Goal: Task Accomplishment & Management: Use online tool/utility

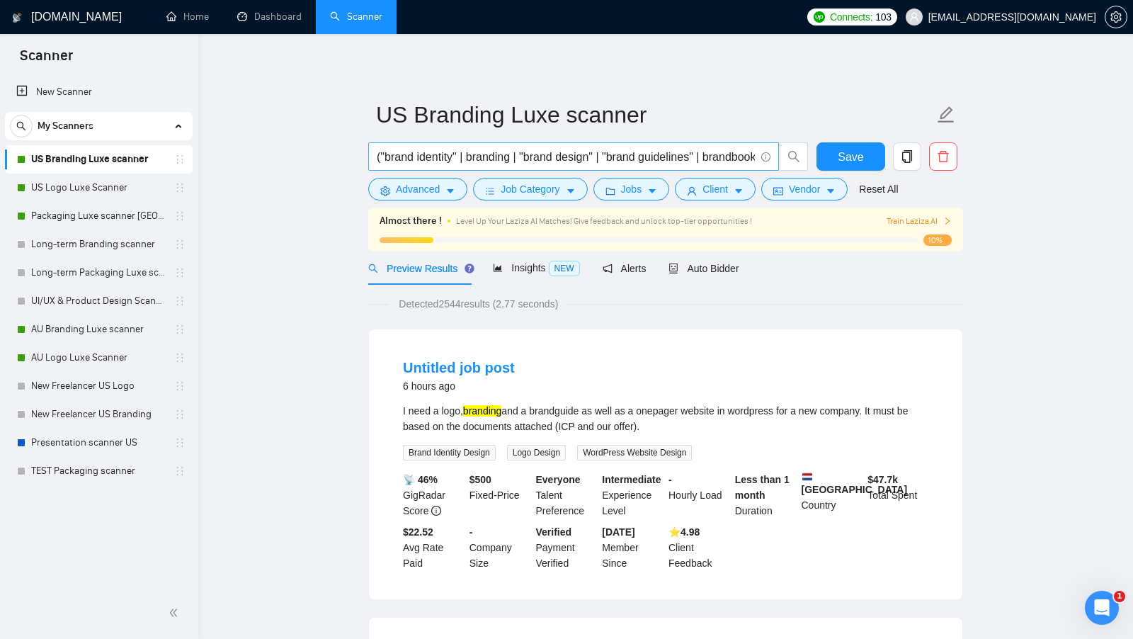
click at [515, 152] on input "("brand identity" | branding | "brand design" | "brand guidelines" | brandbook …" at bounding box center [566, 157] width 378 height 18
type input "("brand identity" | branding* | "brand design" | "brand guidelines" | brandbook…"
click at [850, 162] on span "Save" at bounding box center [850, 157] width 25 height 18
click at [902, 159] on icon "copy" at bounding box center [907, 156] width 10 height 13
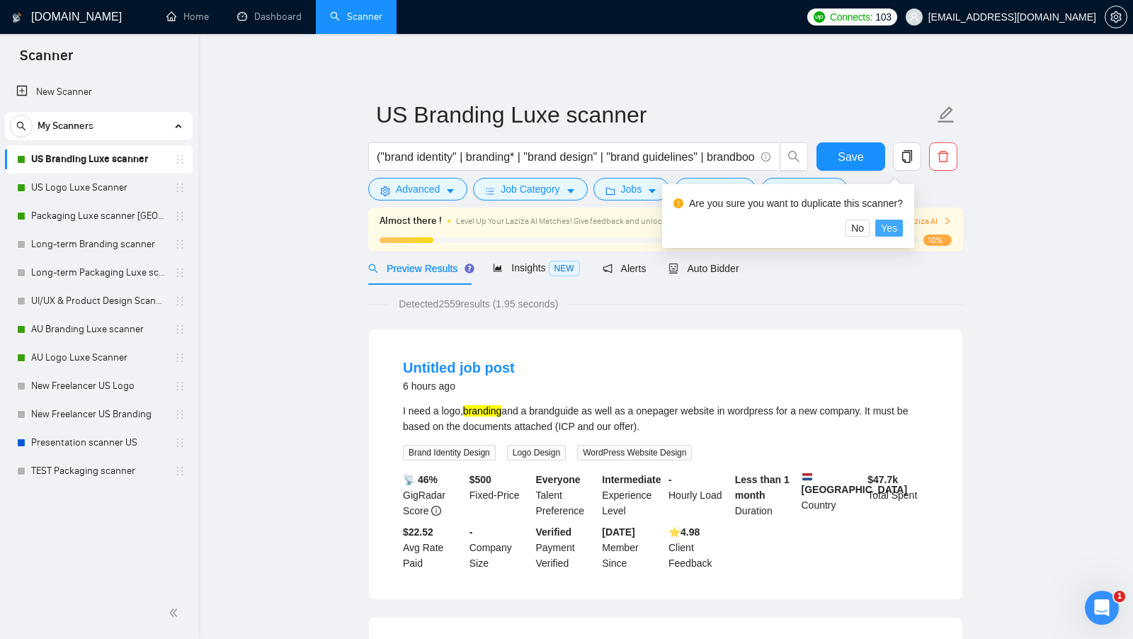
click at [892, 232] on span "Yes" at bounding box center [889, 228] width 16 height 16
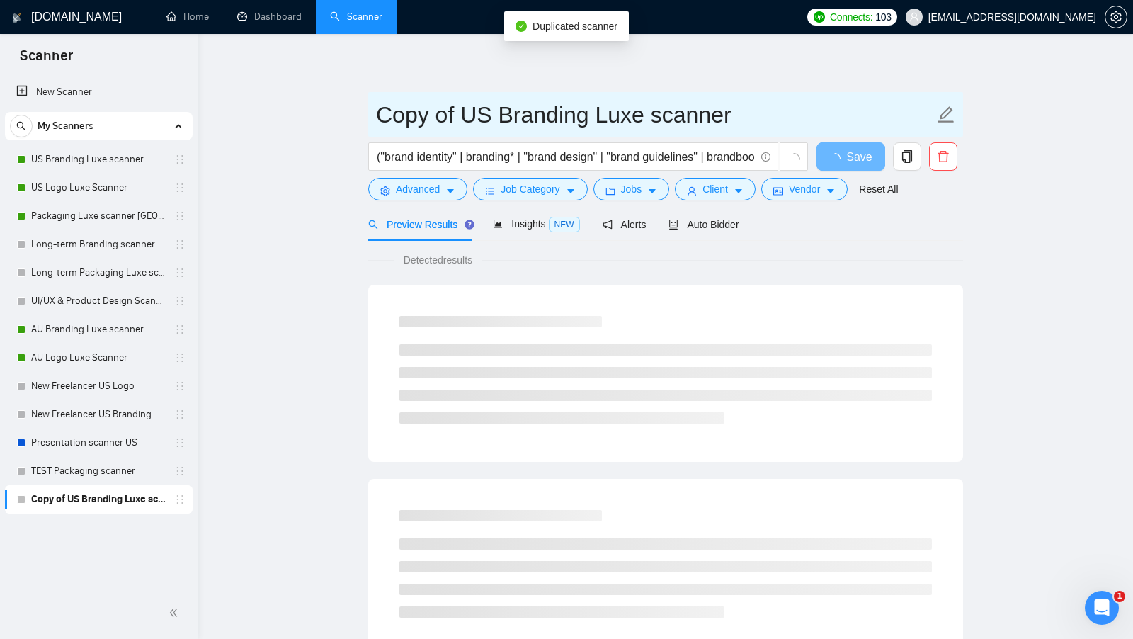
drag, startPoint x: 457, startPoint y: 118, endPoint x: 297, endPoint y: 101, distance: 161.7
click at [297, 101] on main "Copy of US Branding Luxe scanner ("brand identity" | branding* | "brand design"…" at bounding box center [665, 647] width 889 height 1181
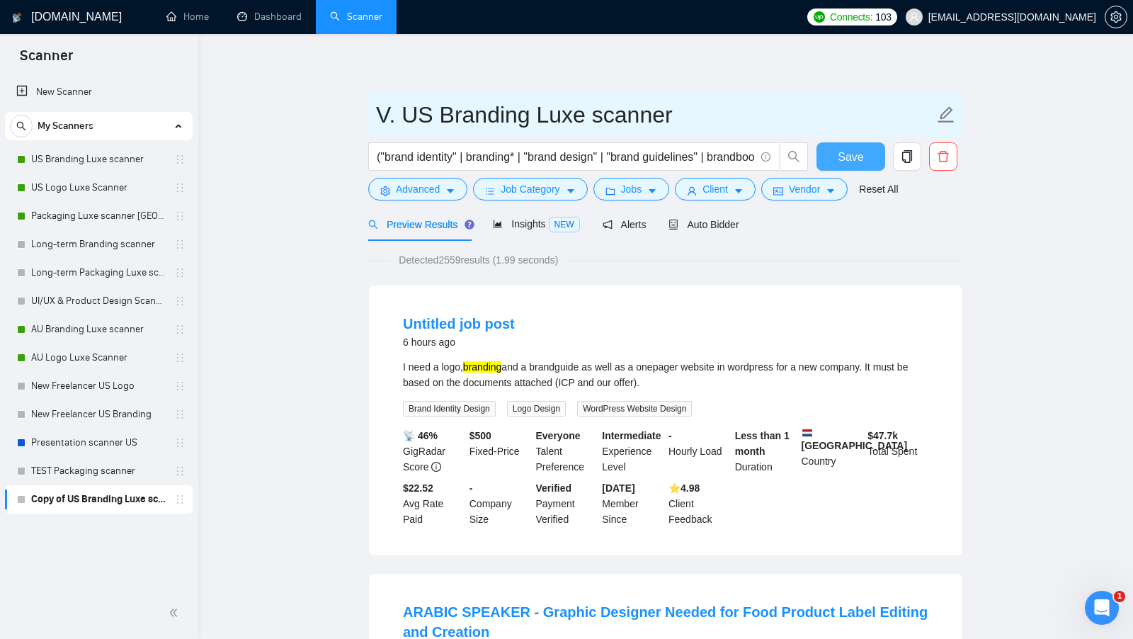
type input "V. US Branding Luxe scanner"
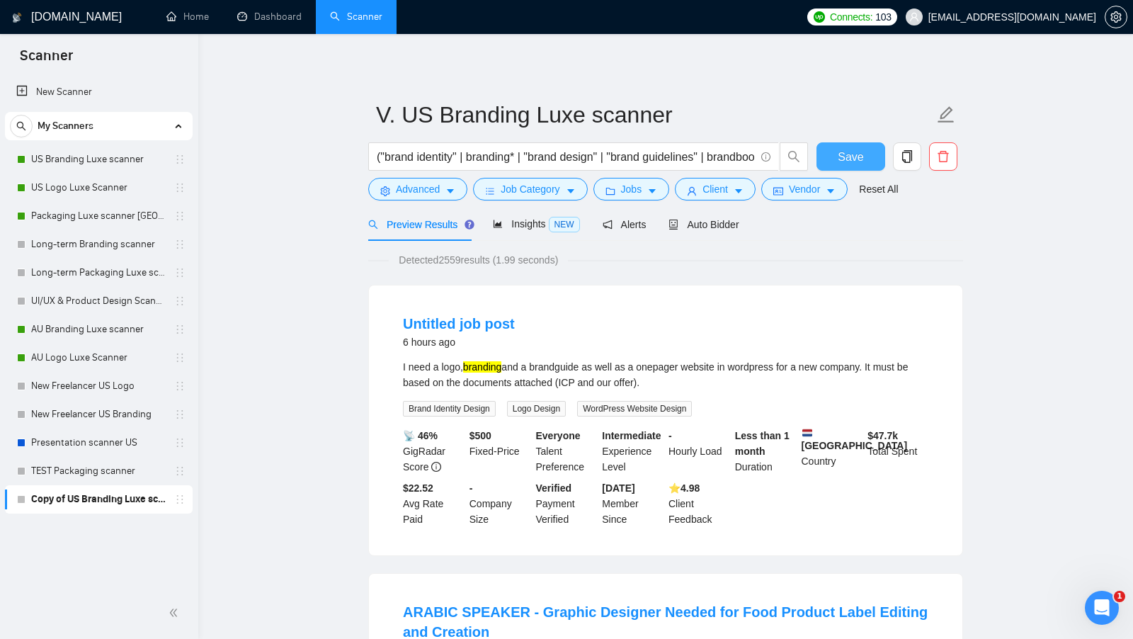
click at [869, 161] on button "Save" at bounding box center [850, 156] width 69 height 28
click at [652, 190] on icon "caret-down" at bounding box center [652, 191] width 10 height 10
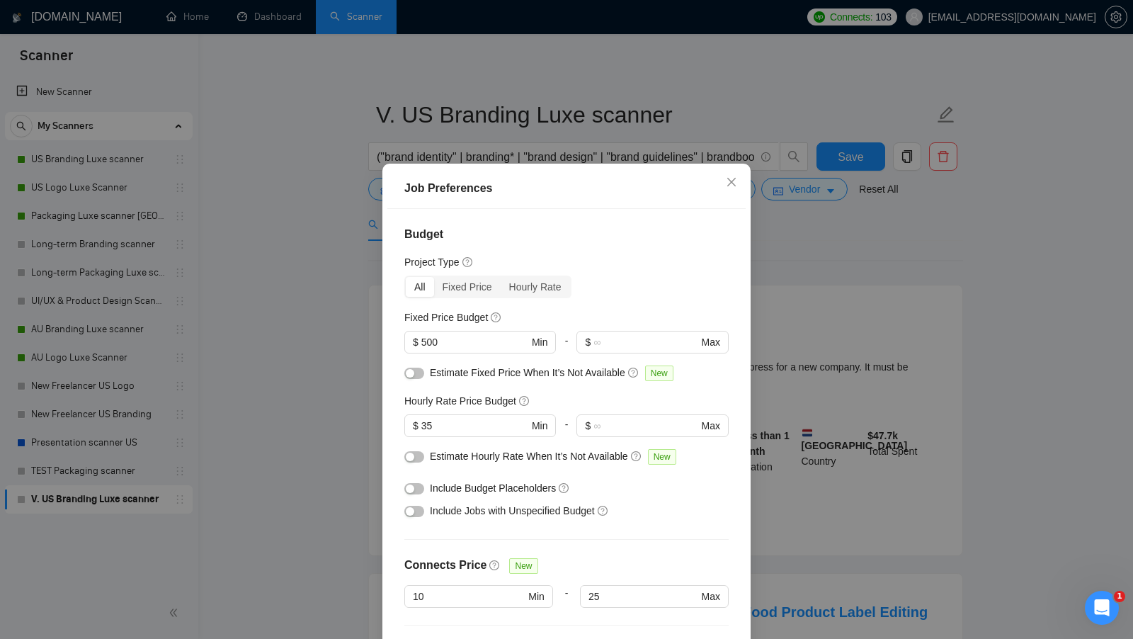
click at [416, 483] on button "button" at bounding box center [414, 488] width 20 height 11
click at [413, 506] on button "button" at bounding box center [414, 511] width 20 height 11
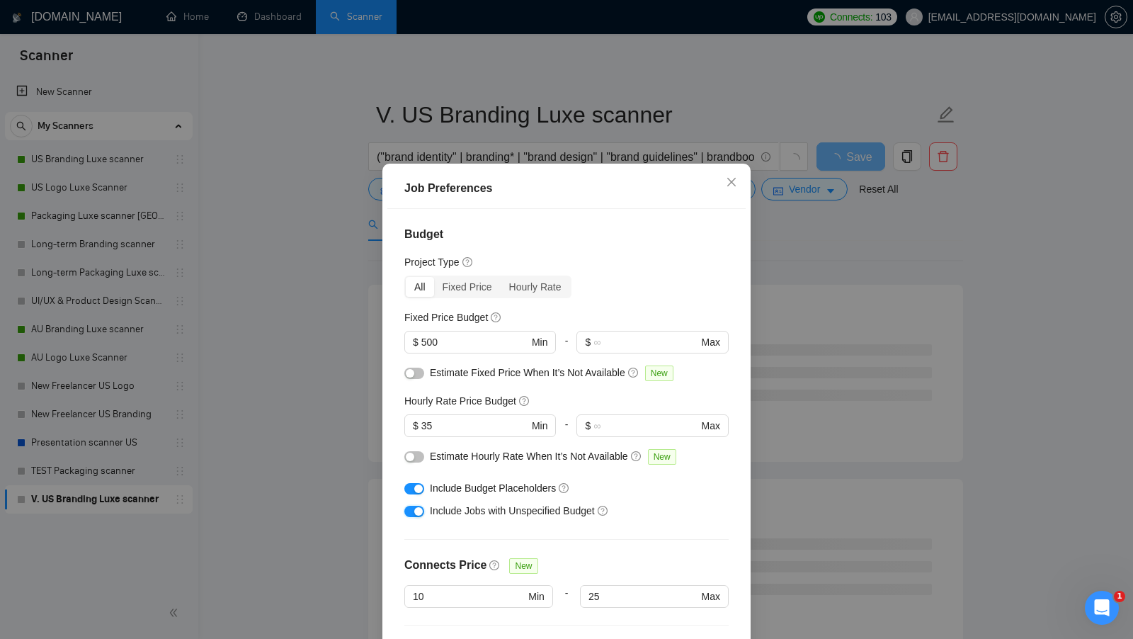
scroll to position [79, 0]
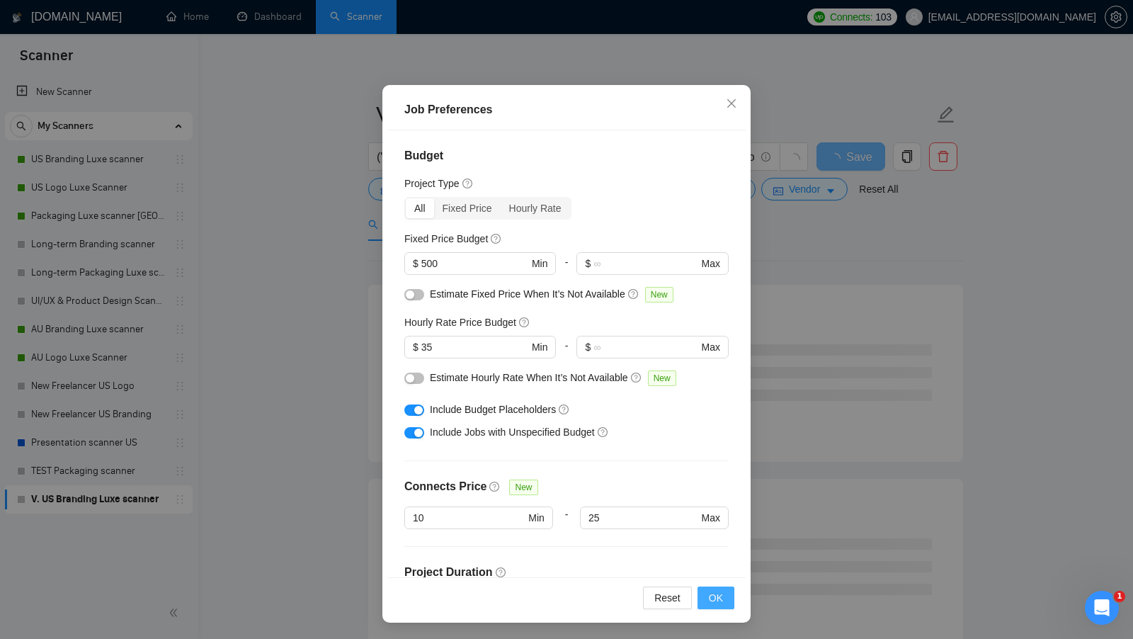
click at [712, 598] on span "OK" at bounding box center [716, 598] width 14 height 16
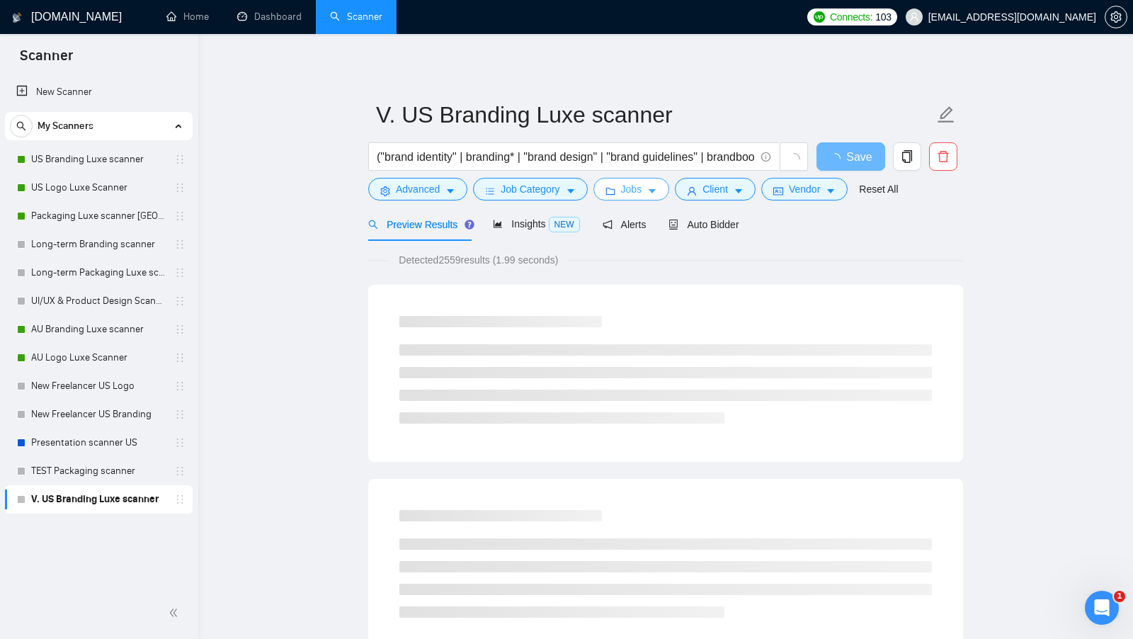
scroll to position [0, 0]
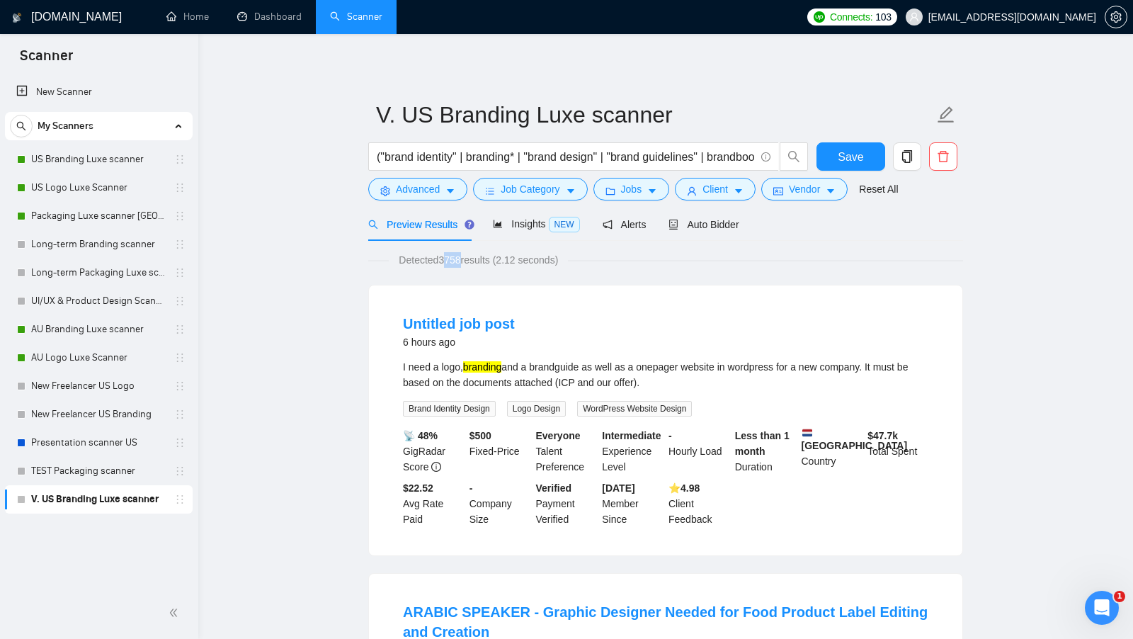
drag, startPoint x: 445, startPoint y: 262, endPoint x: 464, endPoint y: 264, distance: 19.2
click at [464, 264] on span "Detected 3758 results (2.12 seconds)" at bounding box center [478, 260] width 179 height 16
click at [657, 263] on div "Detected 3758 results (2.12 seconds)" at bounding box center [665, 260] width 595 height 16
click at [727, 188] on span "Client" at bounding box center [714, 189] width 25 height 16
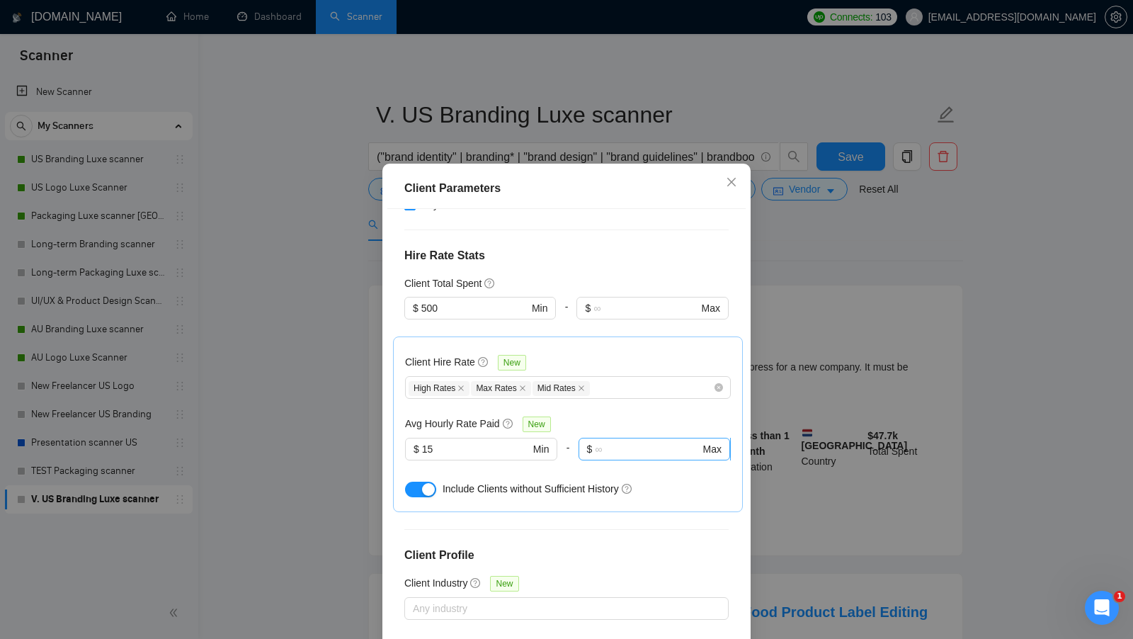
scroll to position [333, 0]
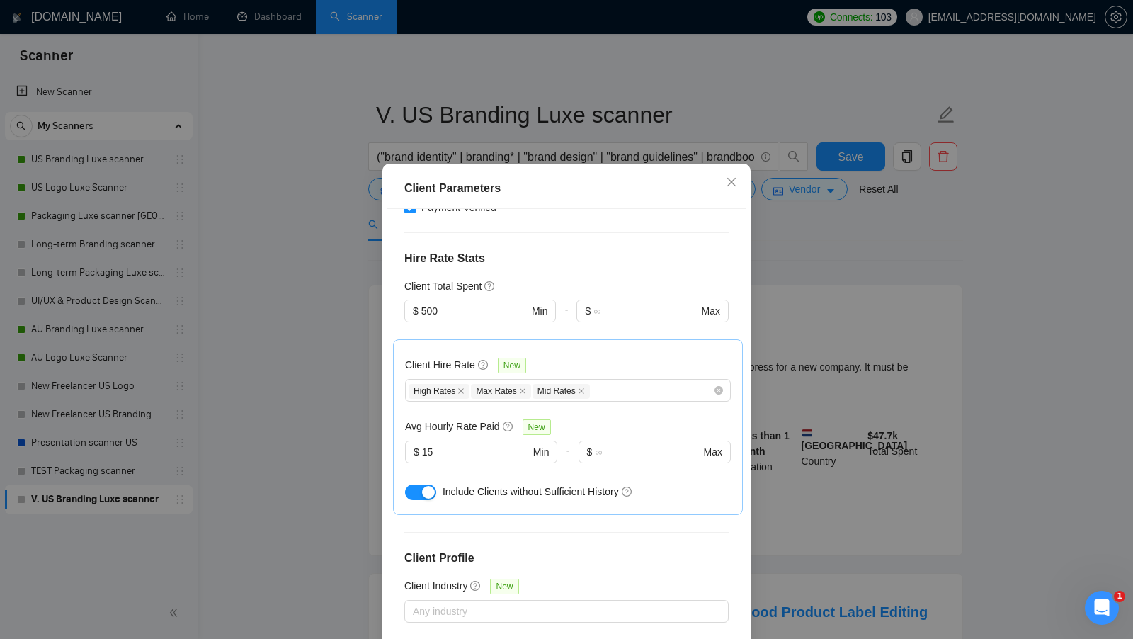
click at [426, 486] on div "button" at bounding box center [428, 492] width 13 height 13
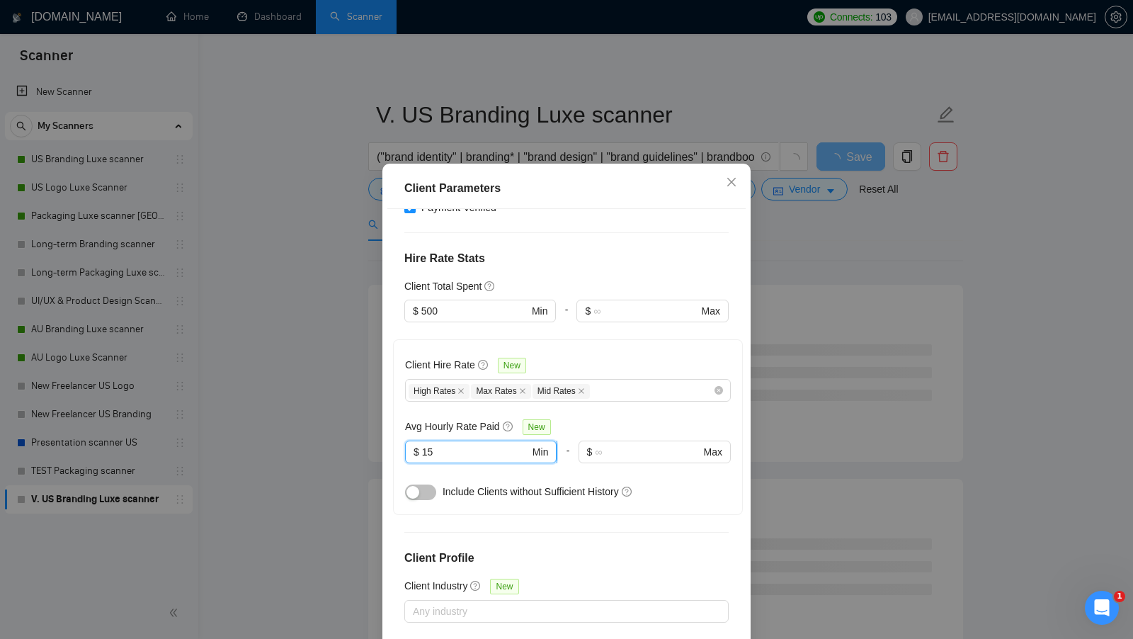
click at [448, 444] on input "15" at bounding box center [476, 452] width 108 height 16
click at [447, 444] on input "15" at bounding box center [476, 452] width 108 height 16
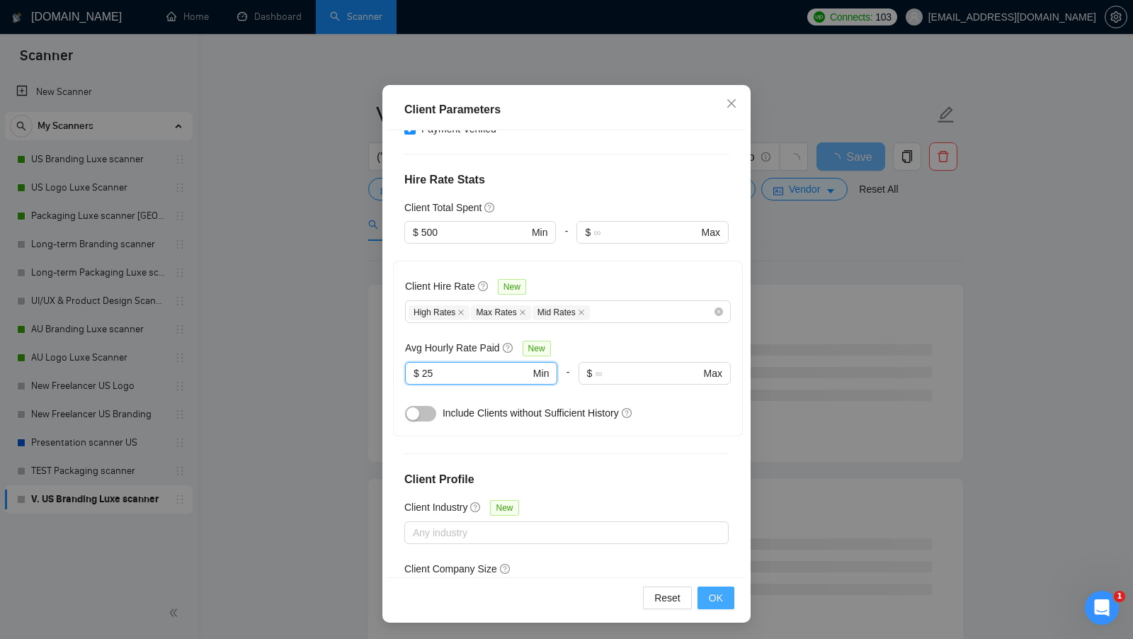
type input "25"
click at [706, 602] on button "OK" at bounding box center [715, 597] width 37 height 23
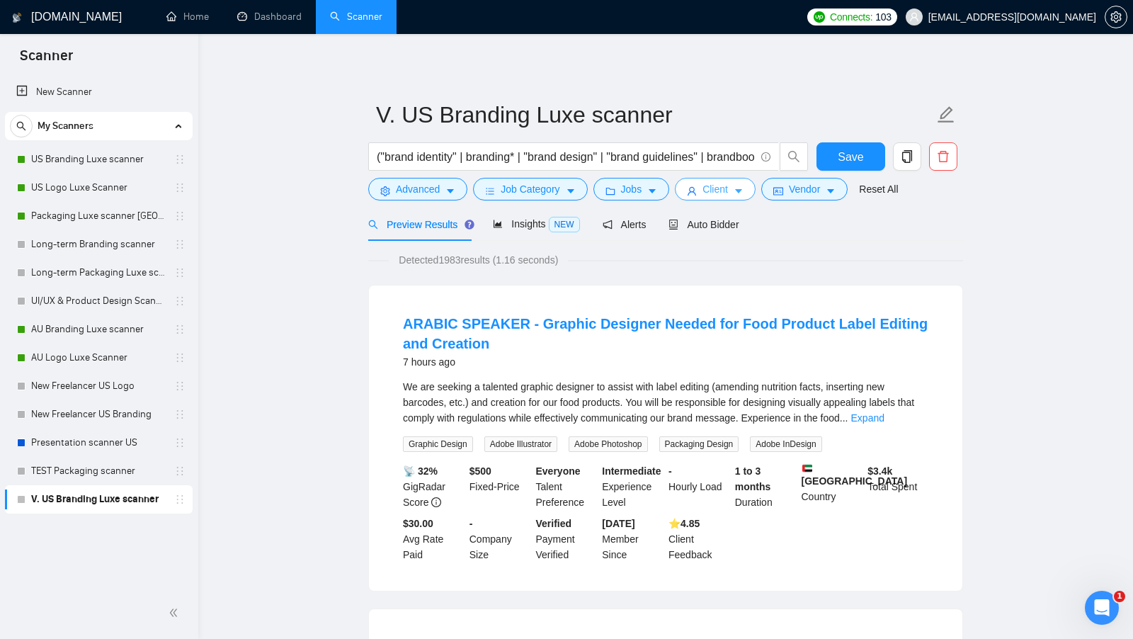
scroll to position [0, 0]
click at [655, 194] on icon "caret-down" at bounding box center [652, 191] width 10 height 10
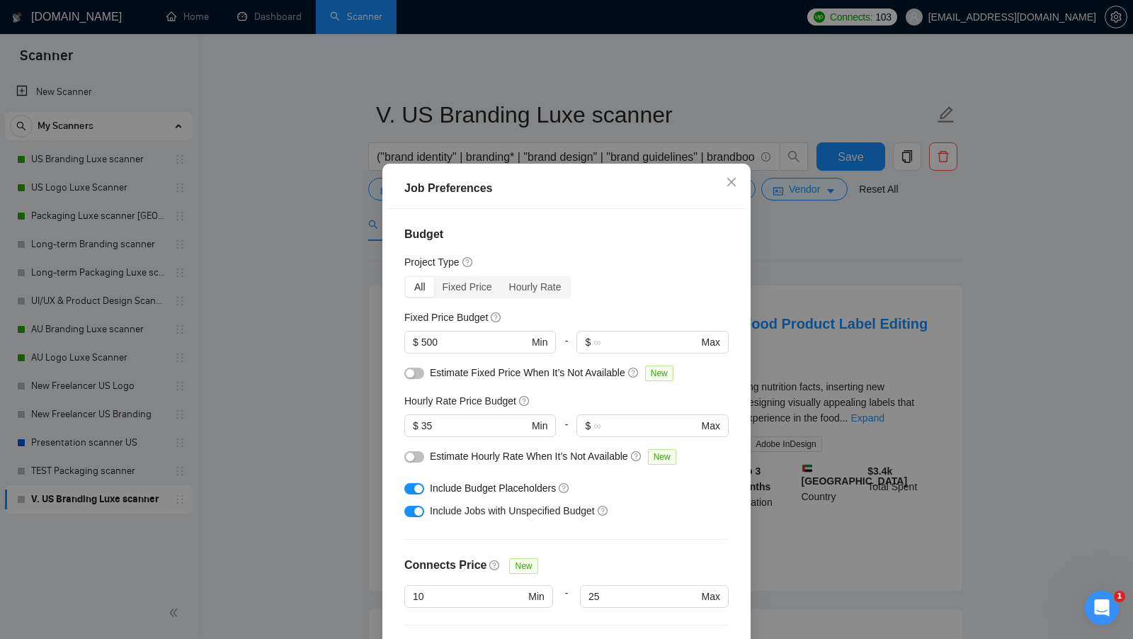
click at [814, 399] on div "Job Preferences Budget Project Type All Fixed Price Hourly Rate Fixed Price Bud…" at bounding box center [566, 319] width 1133 height 639
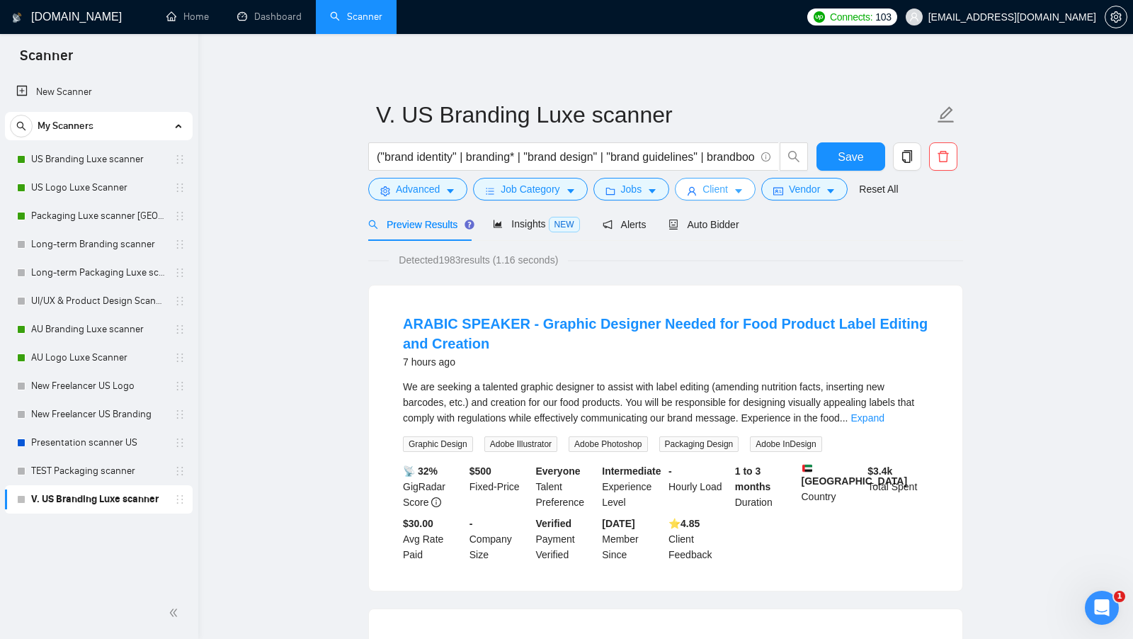
click at [728, 195] on span "Client" at bounding box center [714, 189] width 25 height 16
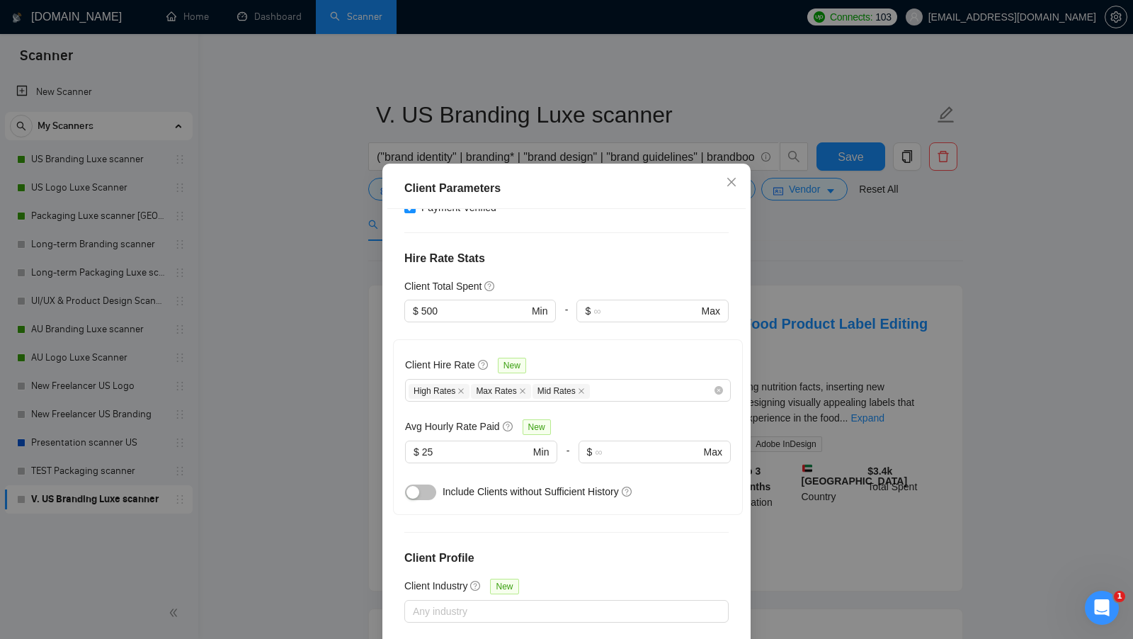
click at [861, 416] on div "Client Parameters Client Location Include Client Countries Select Exclude Clien…" at bounding box center [566, 319] width 1133 height 639
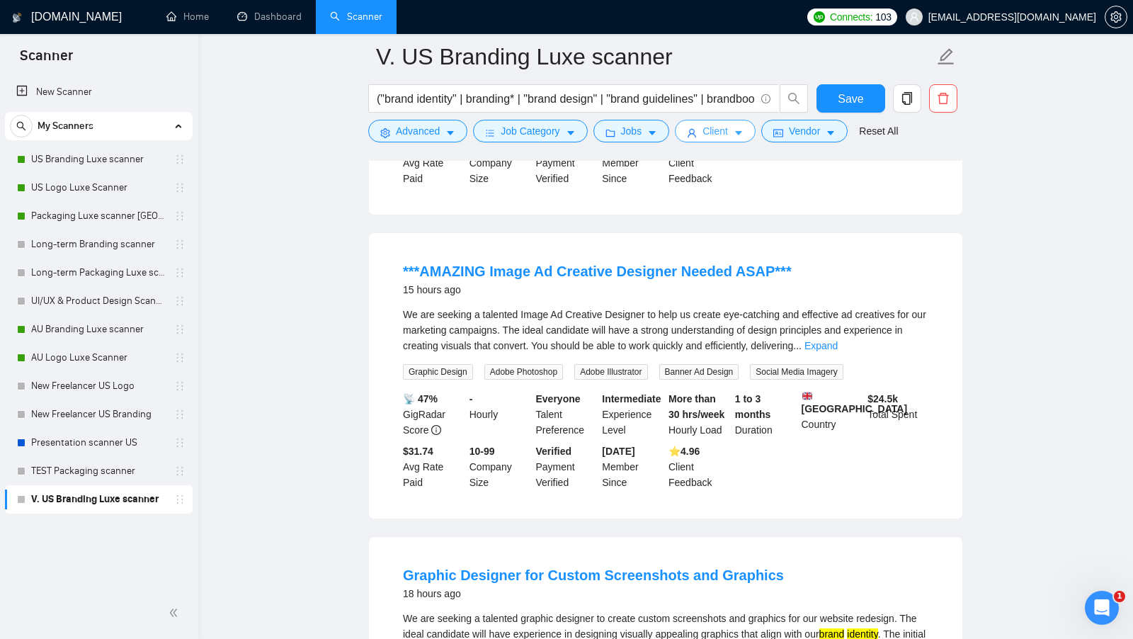
scroll to position [677, 0]
drag, startPoint x: 470, startPoint y: 407, endPoint x: 497, endPoint y: 421, distance: 30.1
click at [497, 421] on div "- Hourly" at bounding box center [500, 412] width 67 height 47
drag, startPoint x: 402, startPoint y: 466, endPoint x: 431, endPoint y: 495, distance: 41.1
click at [431, 489] on div "$31.74 Avg Rate Paid" at bounding box center [433, 465] width 67 height 47
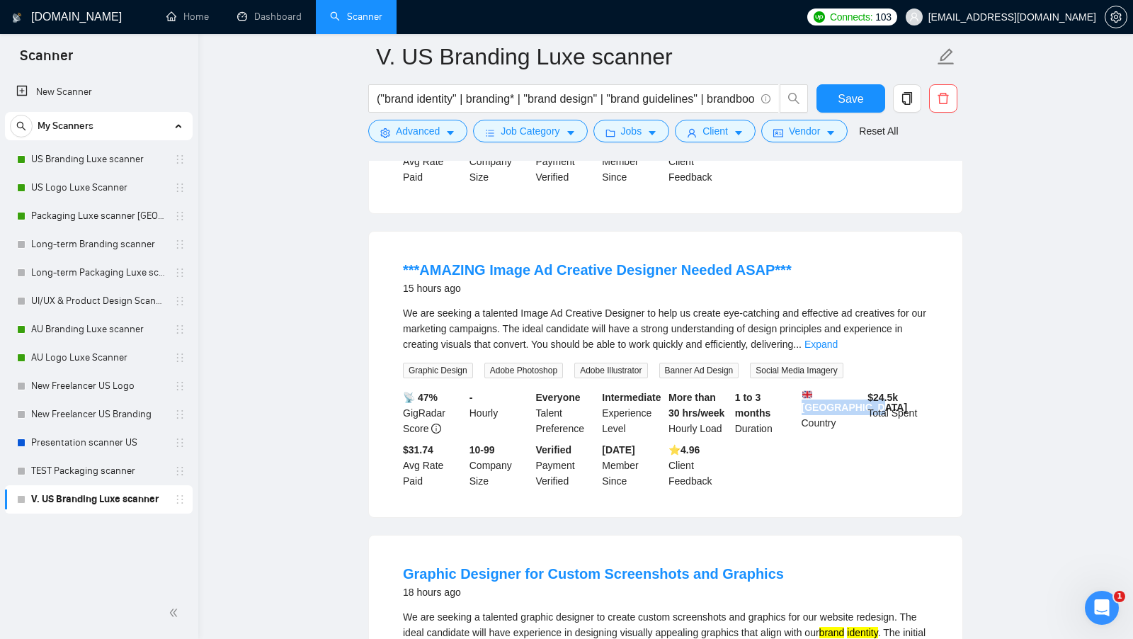
drag, startPoint x: 801, startPoint y: 413, endPoint x: 840, endPoint y: 433, distance: 43.7
click at [840, 433] on div "[GEOGRAPHIC_DATA] Country" at bounding box center [832, 412] width 67 height 47
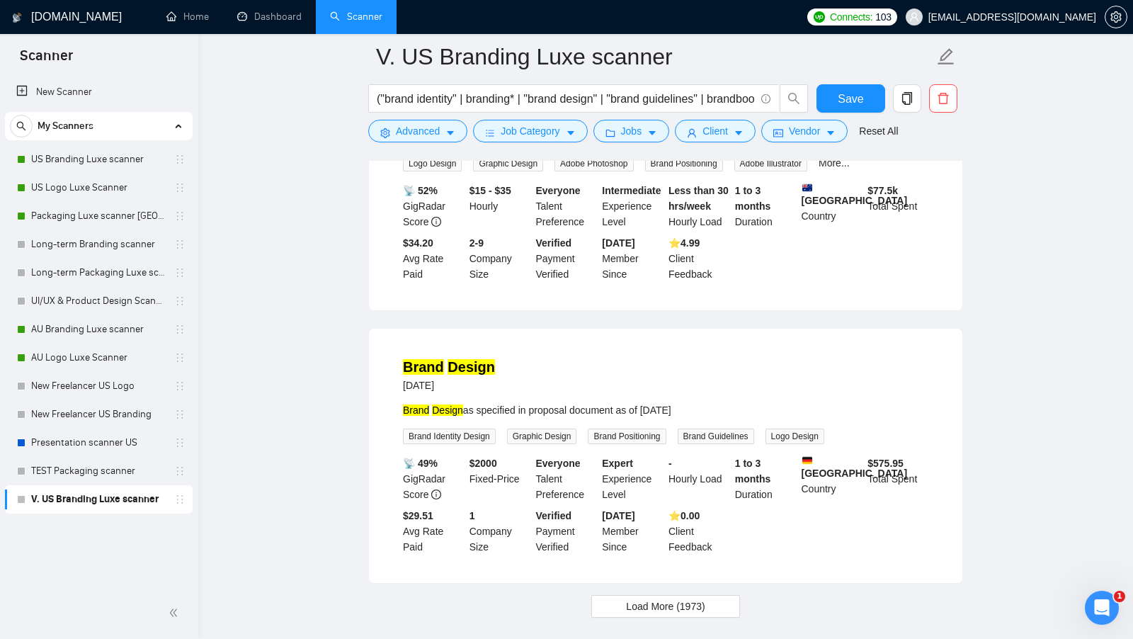
scroll to position [2844, 0]
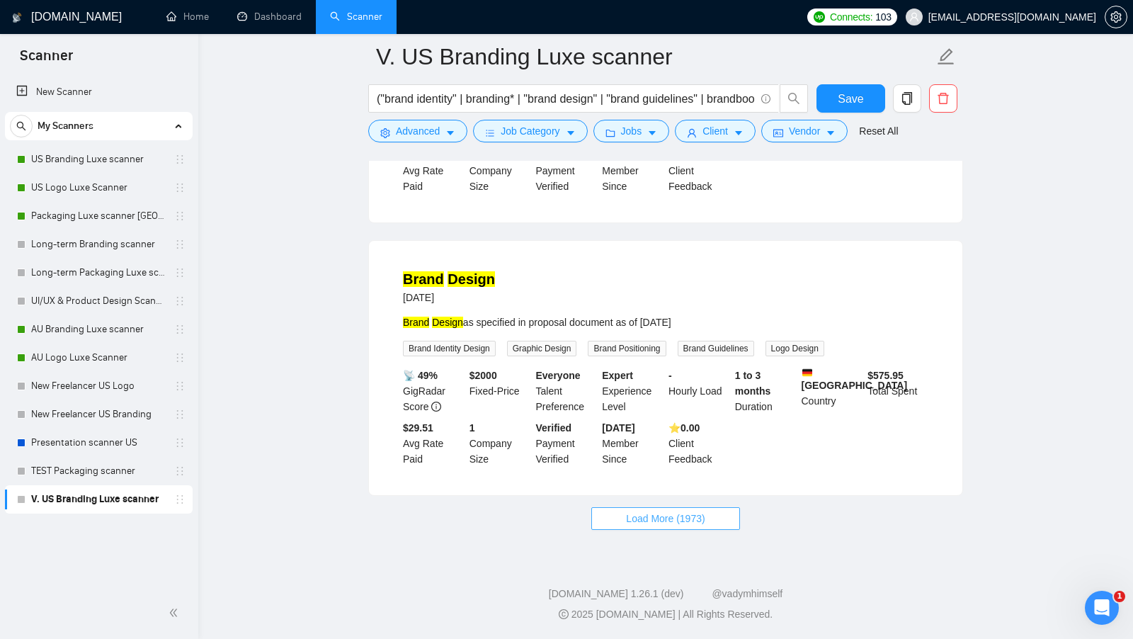
click at [684, 511] on span "Load More (1973)" at bounding box center [665, 518] width 79 height 16
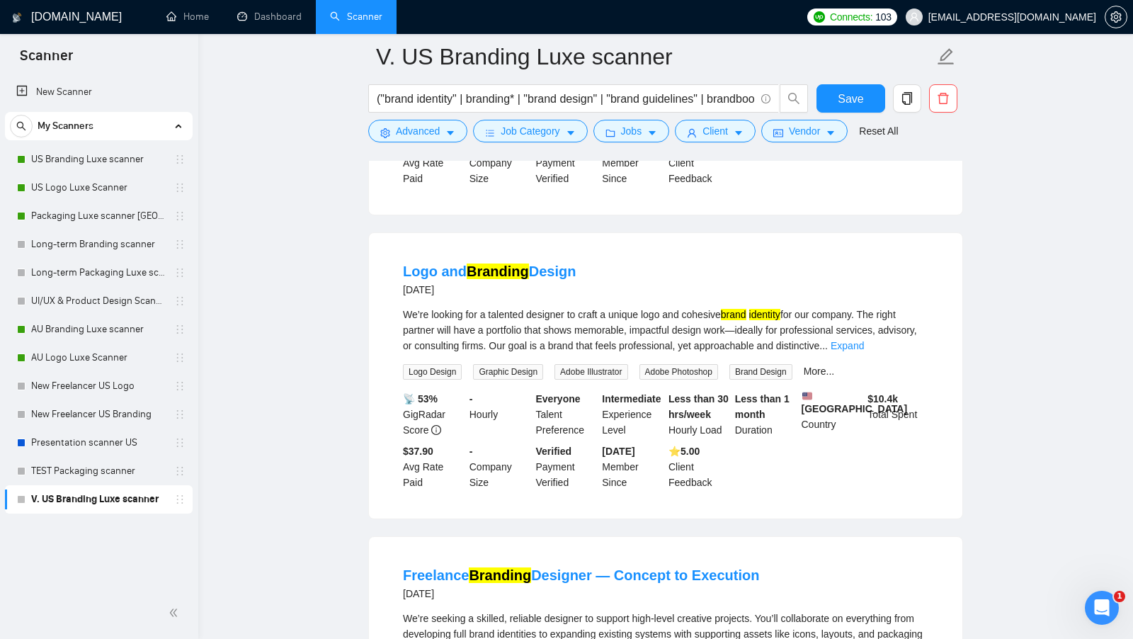
scroll to position [5209, 0]
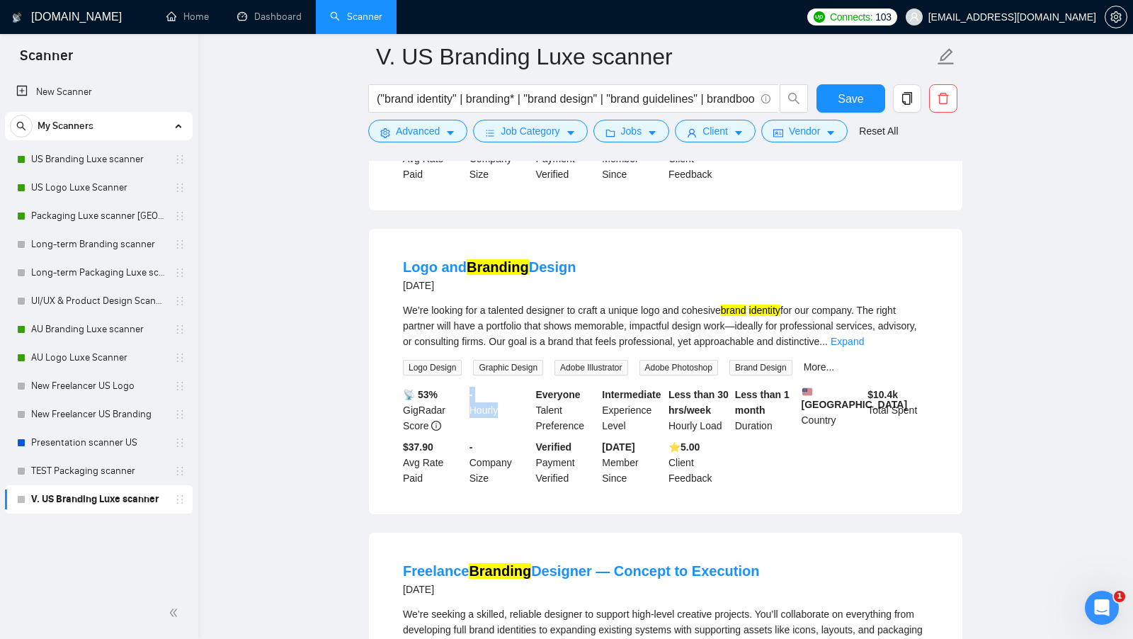
drag, startPoint x: 468, startPoint y: 452, endPoint x: 497, endPoint y: 470, distance: 34.0
click at [497, 433] on div "- Hourly" at bounding box center [500, 410] width 67 height 47
drag, startPoint x: 875, startPoint y: 448, endPoint x: 925, endPoint y: 465, distance: 52.4
click at [924, 433] on div "$ 10.4k Total Spent" at bounding box center [897, 410] width 67 height 47
drag, startPoint x: 403, startPoint y: 510, endPoint x: 427, endPoint y: 548, distance: 45.2
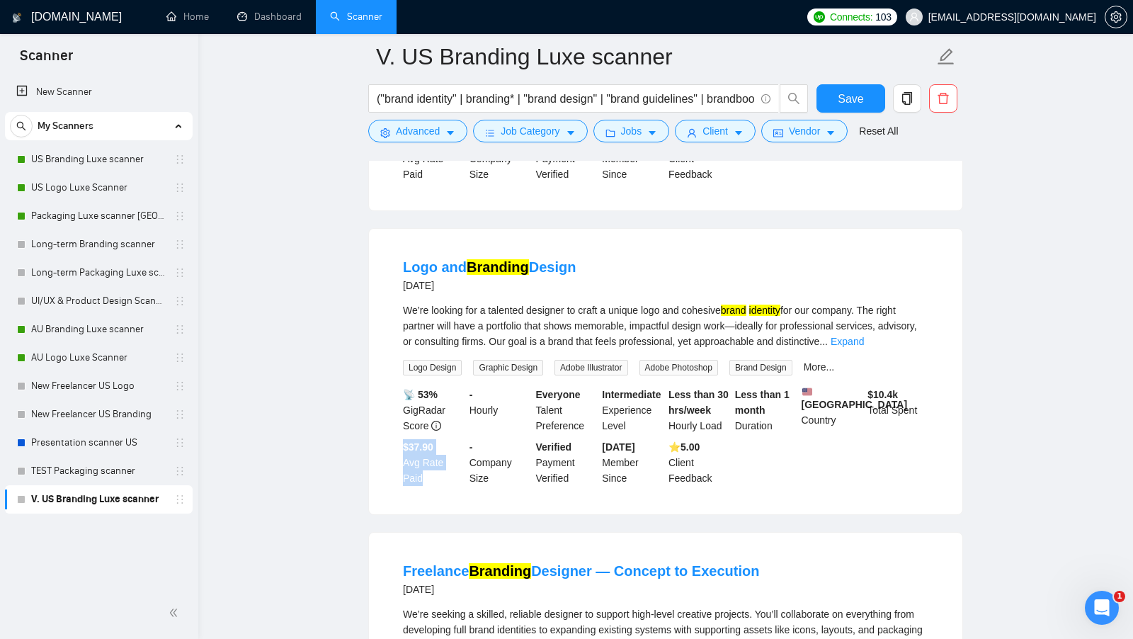
click at [427, 486] on div "$37.90 Avg Rate Paid" at bounding box center [433, 462] width 67 height 47
click at [915, 349] on div "We’re looking for a talented designer to craft a unique logo and cohesive brand…" at bounding box center [665, 325] width 525 height 47
click at [864, 347] on link "Expand" at bounding box center [847, 341] width 33 height 11
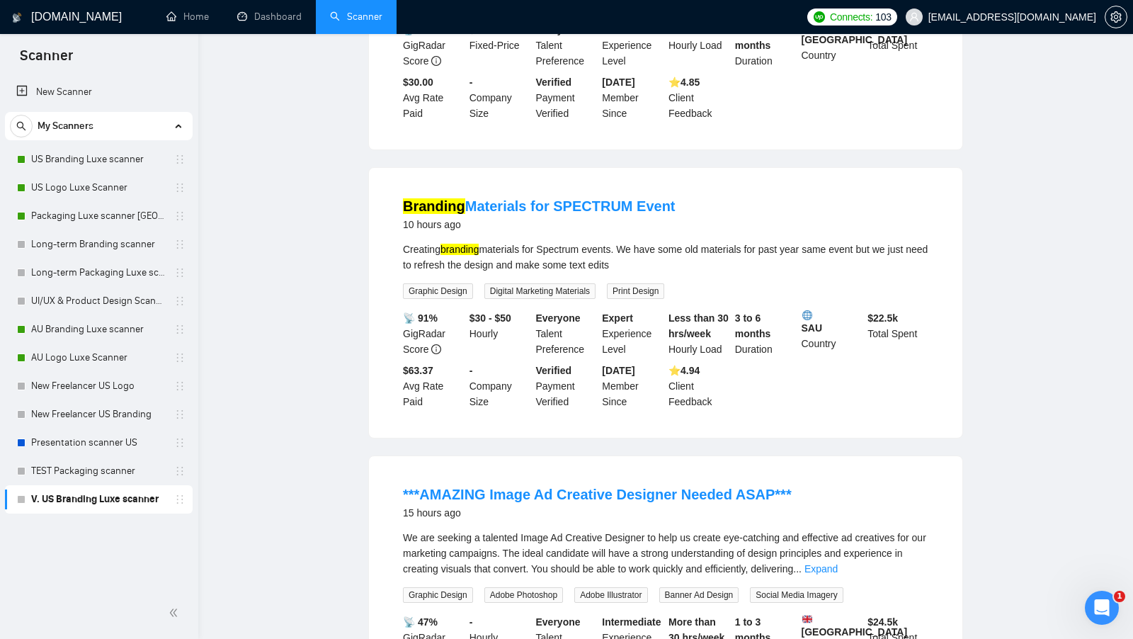
scroll to position [0, 0]
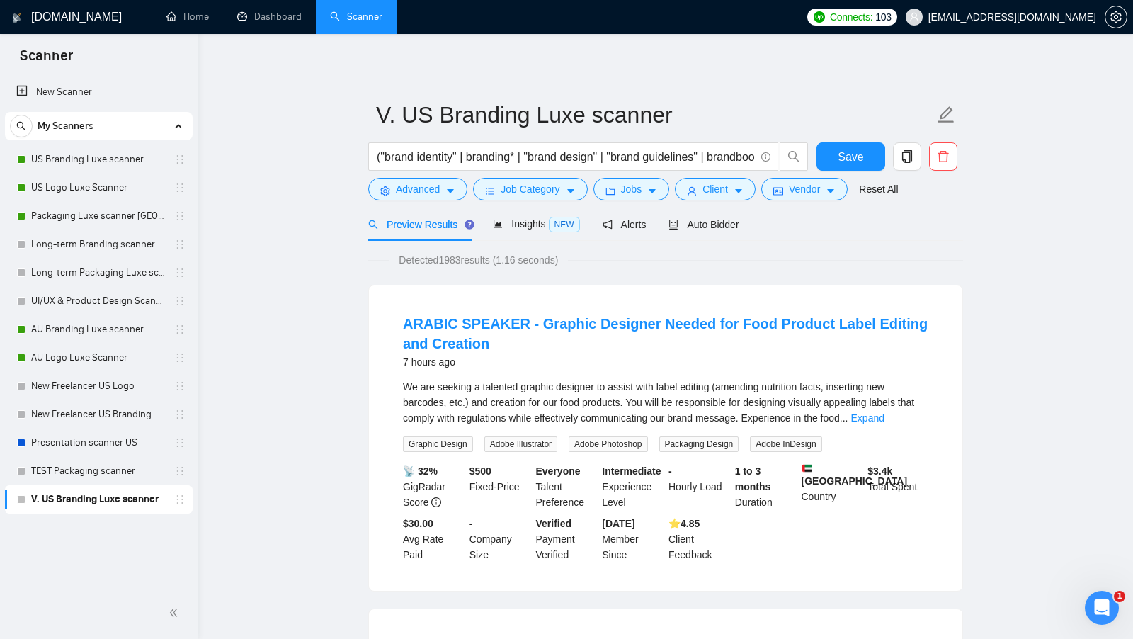
click at [445, 252] on span "Detected 1983 results (1.16 seconds)" at bounding box center [478, 260] width 179 height 16
click at [445, 257] on span "Detected 1983 results (1.16 seconds)" at bounding box center [478, 260] width 179 height 16
click at [445, 258] on span "Detected 1983 results (1.16 seconds)" at bounding box center [478, 260] width 179 height 16
click at [836, 164] on button "Save" at bounding box center [850, 156] width 69 height 28
click at [742, 194] on icon "caret-down" at bounding box center [739, 191] width 10 height 10
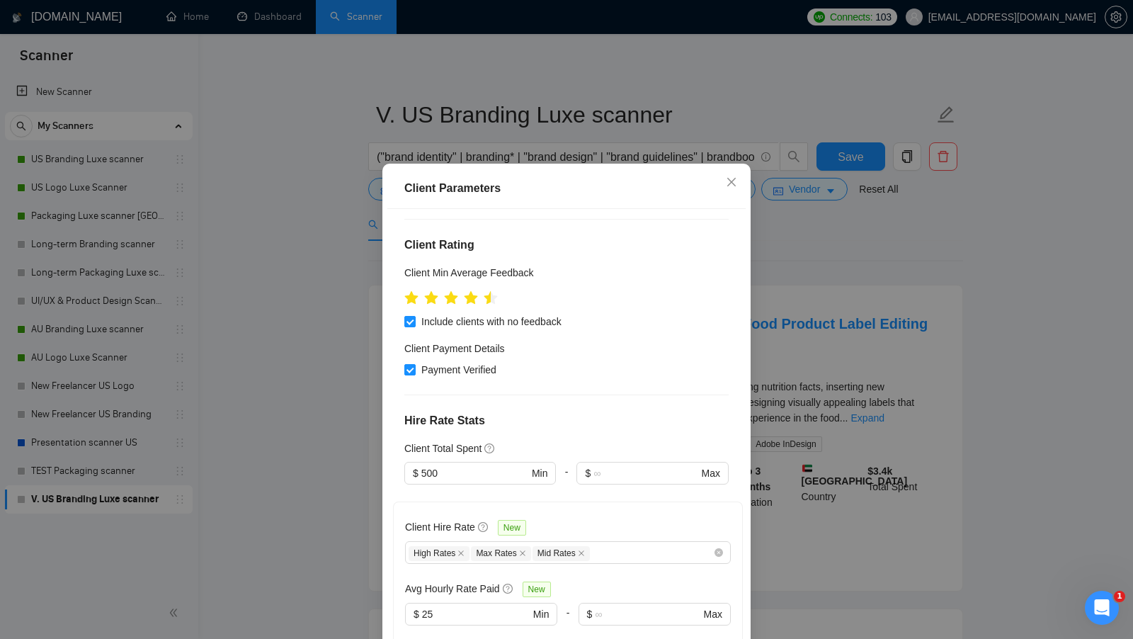
scroll to position [176, 0]
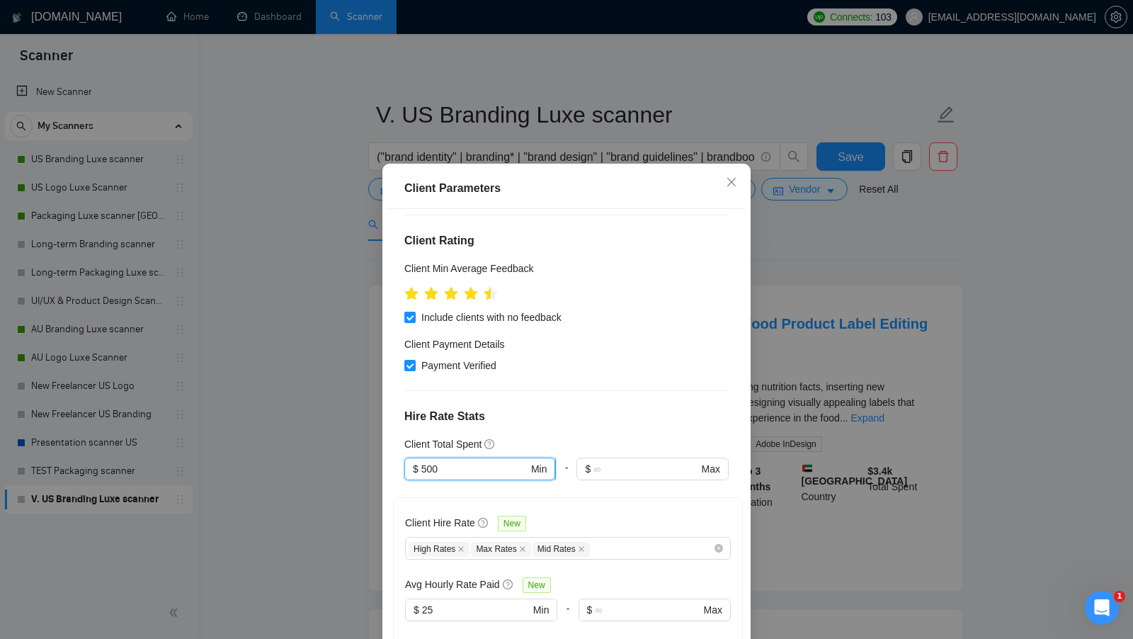
click at [447, 461] on input "500" at bounding box center [474, 469] width 107 height 16
type input "1"
type input "5"
type input "500"
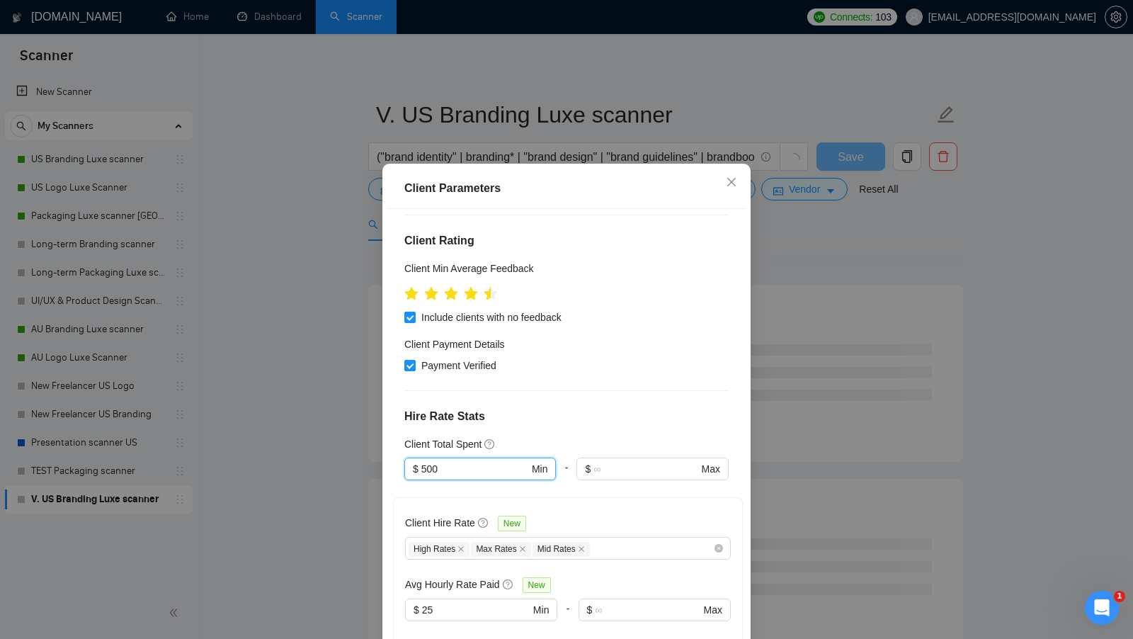
scroll to position [278, 0]
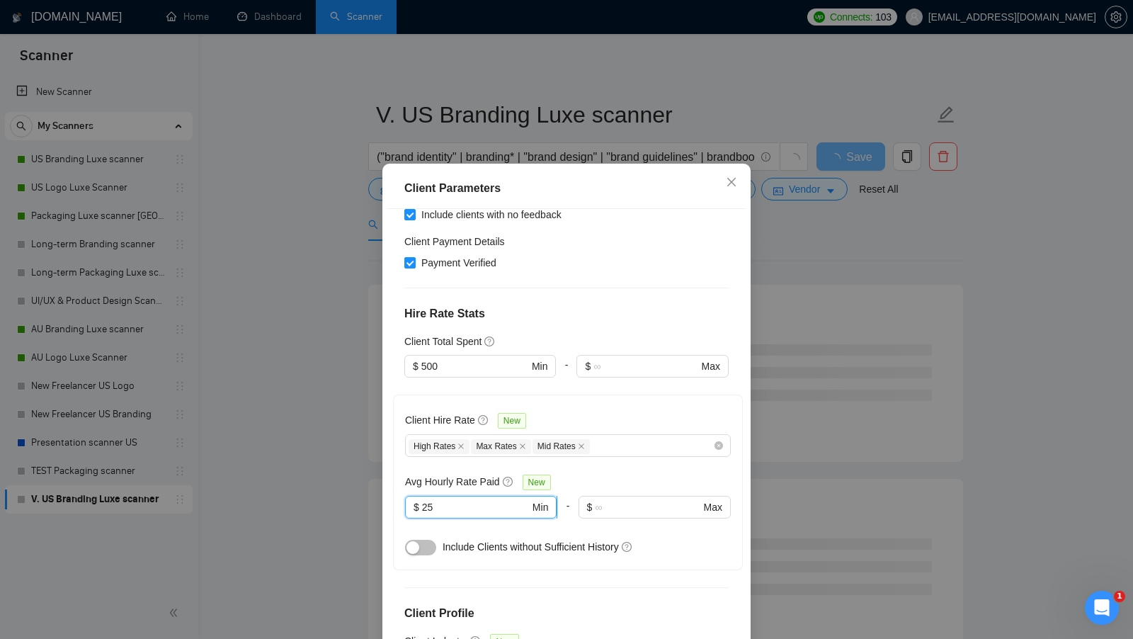
click at [449, 499] on input "25" at bounding box center [476, 507] width 108 height 16
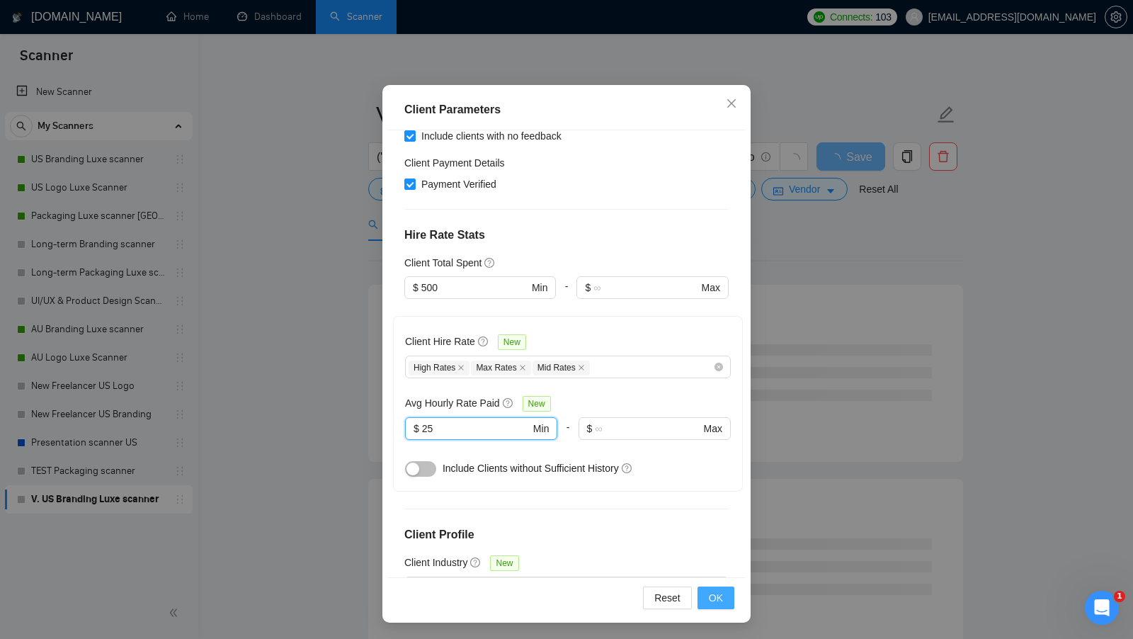
click at [721, 603] on span "OK" at bounding box center [716, 598] width 14 height 16
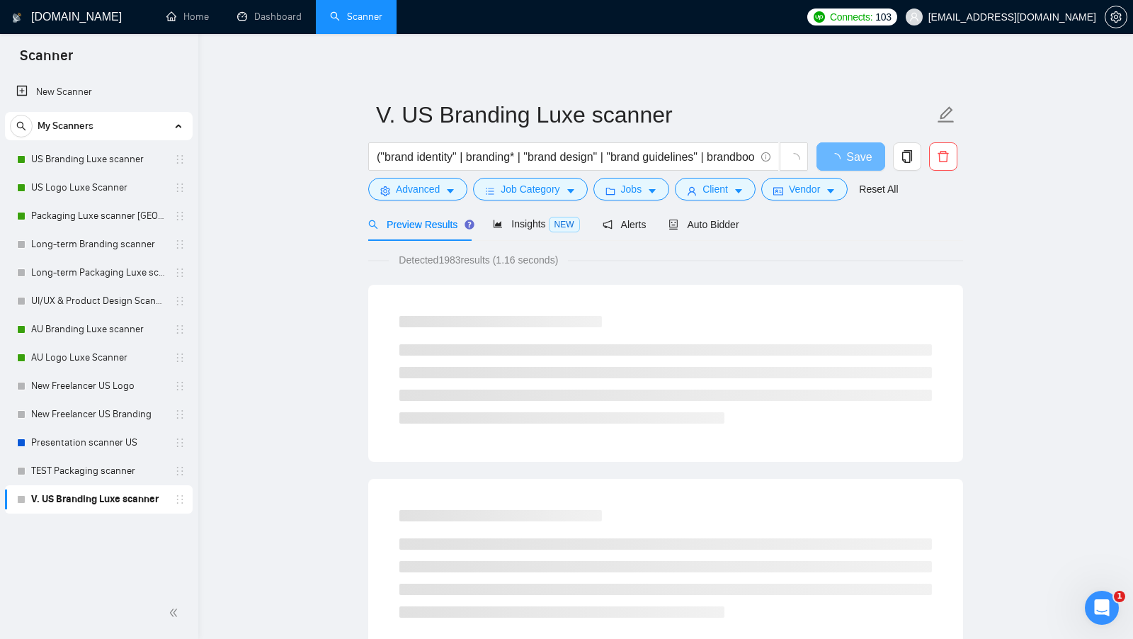
scroll to position [0, 0]
click at [640, 183] on span "Jobs" at bounding box center [631, 189] width 21 height 16
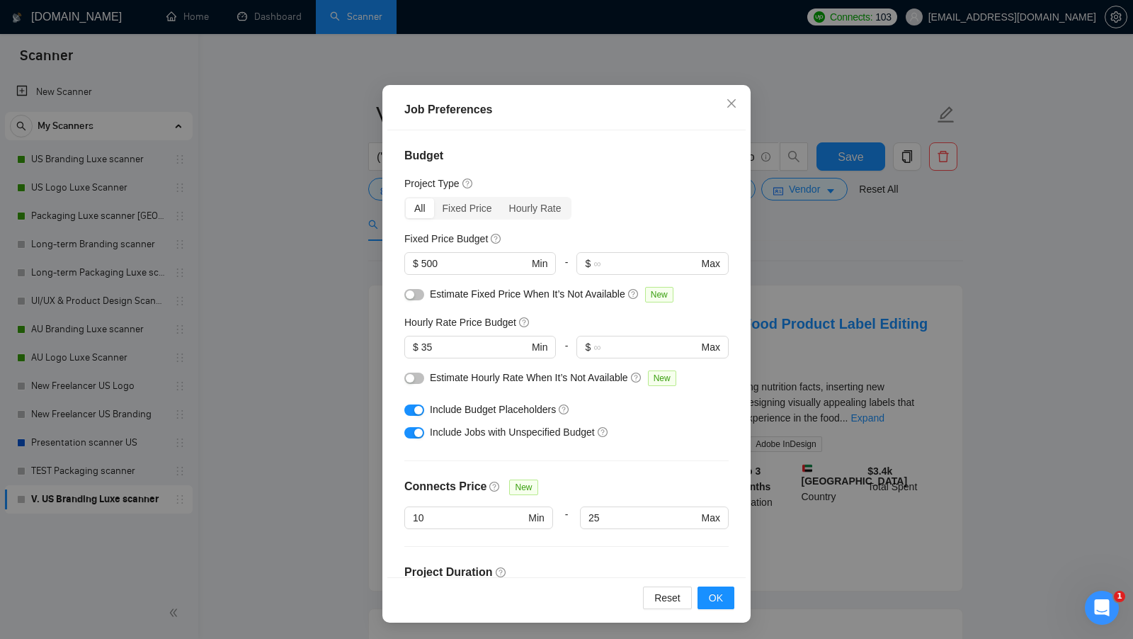
click at [823, 331] on div "Job Preferences Budget Project Type All Fixed Price Hourly Rate Fixed Price Bud…" at bounding box center [566, 319] width 1133 height 639
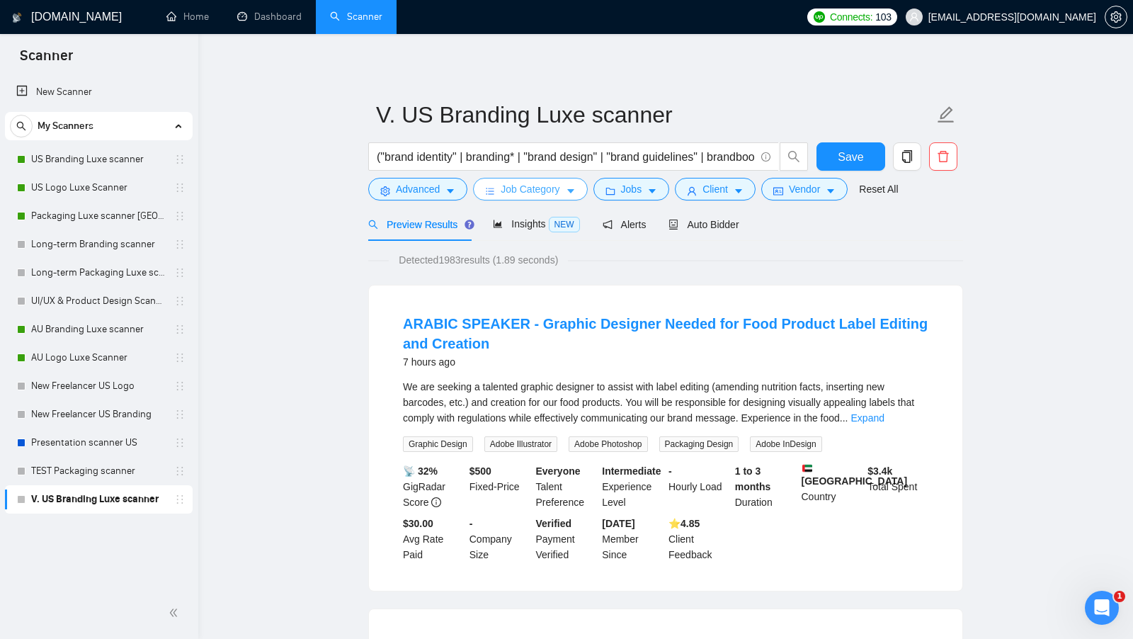
click at [540, 184] on span "Job Category" at bounding box center [530, 189] width 59 height 16
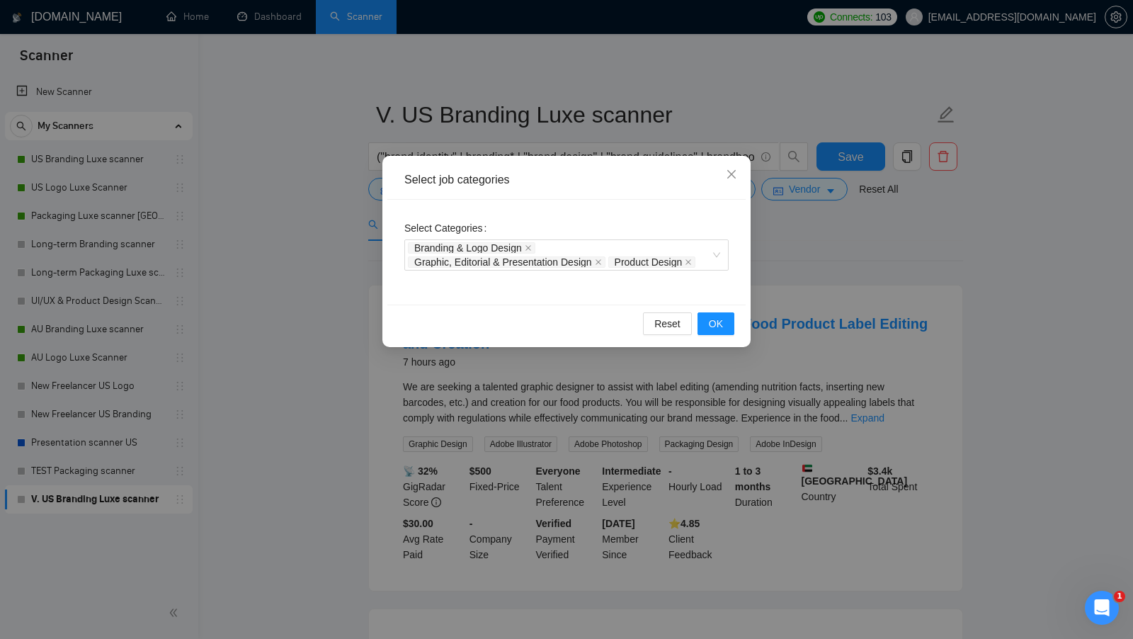
click at [758, 253] on div "Select job categories Select Categories Branding & Logo Design Graphic, Editori…" at bounding box center [566, 319] width 1133 height 639
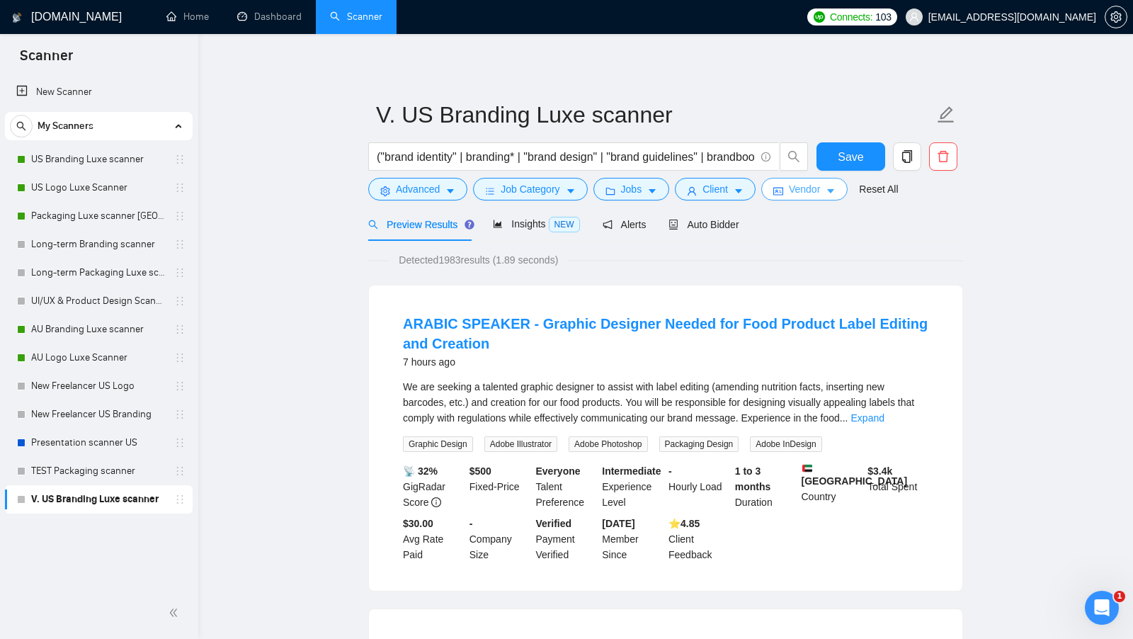
click at [817, 188] on span "Vendor" at bounding box center [804, 189] width 31 height 16
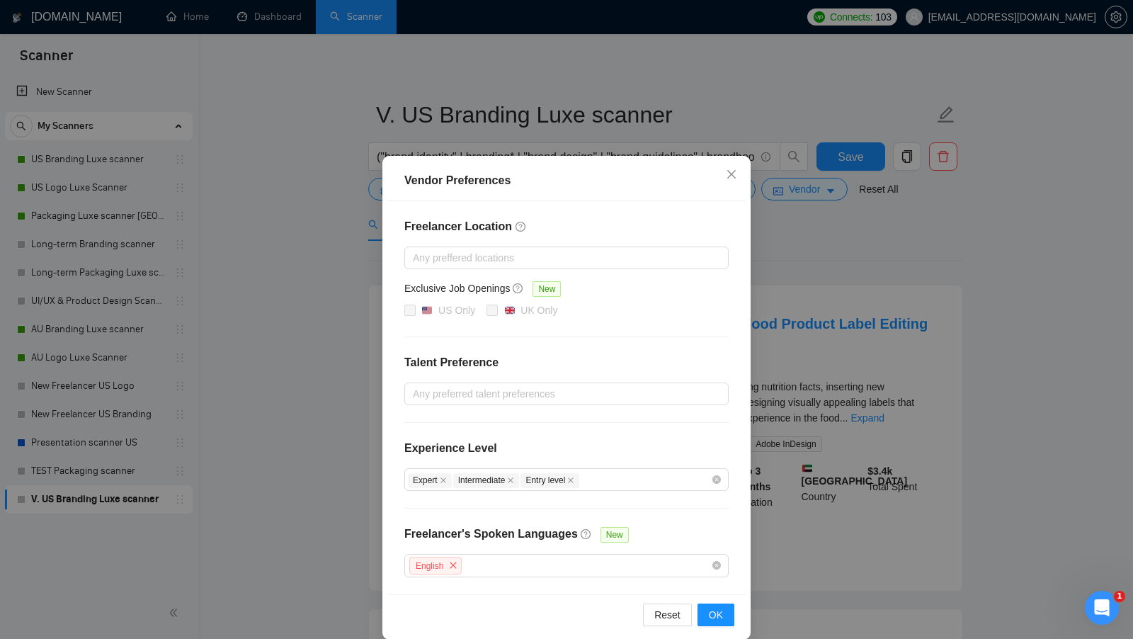
scroll to position [12, 0]
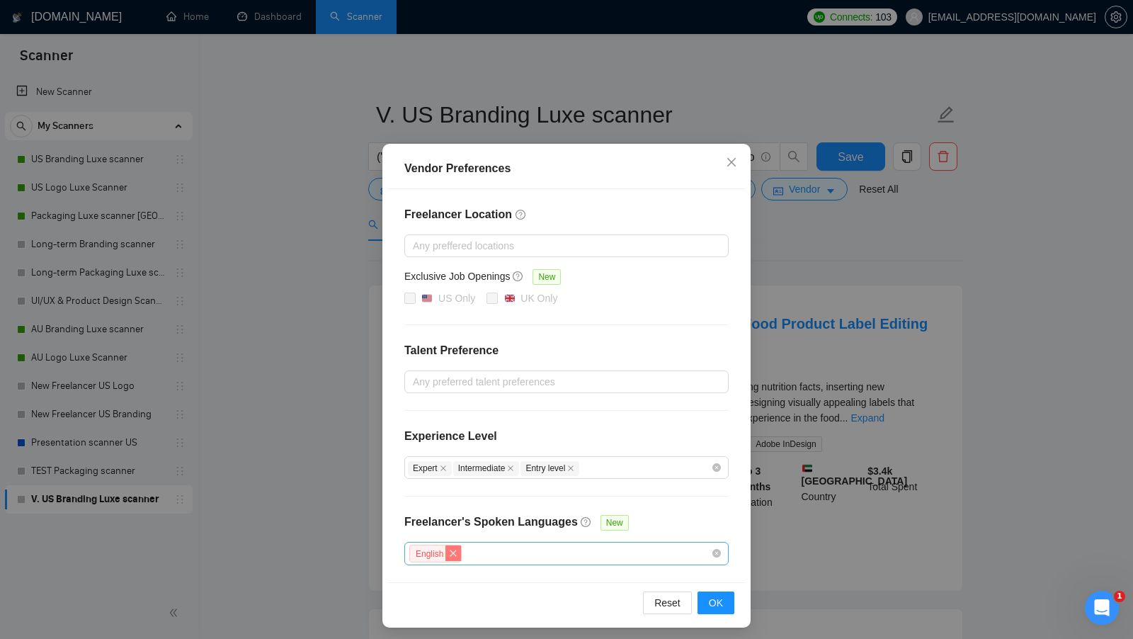
click at [457, 552] on icon "close" at bounding box center [453, 553] width 8 height 8
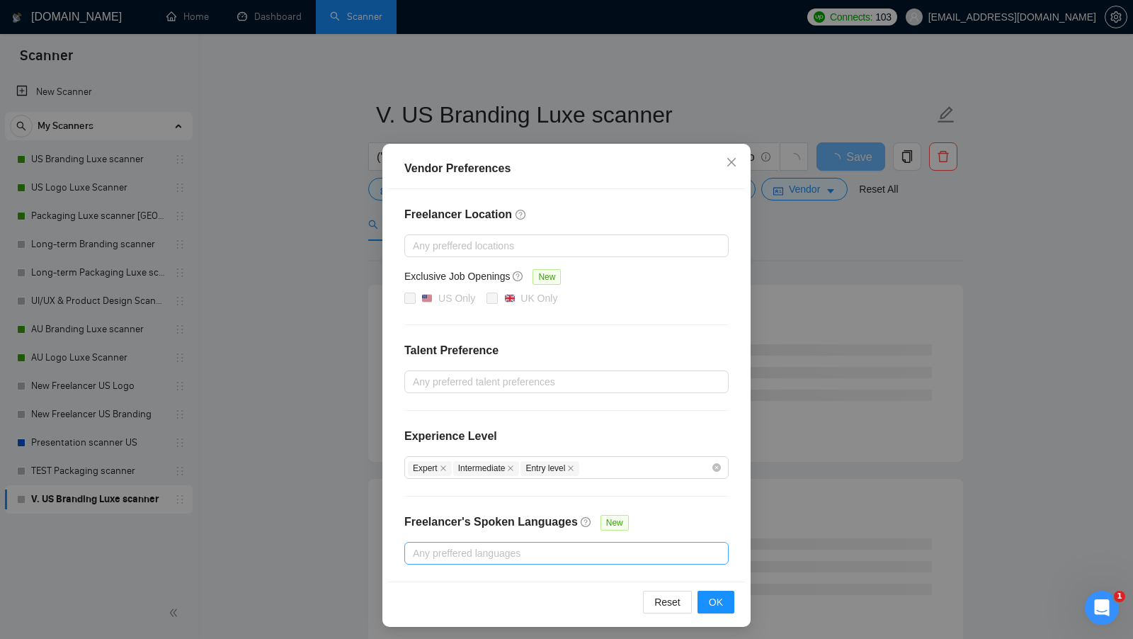
click at [598, 544] on div at bounding box center [559, 552] width 303 height 17
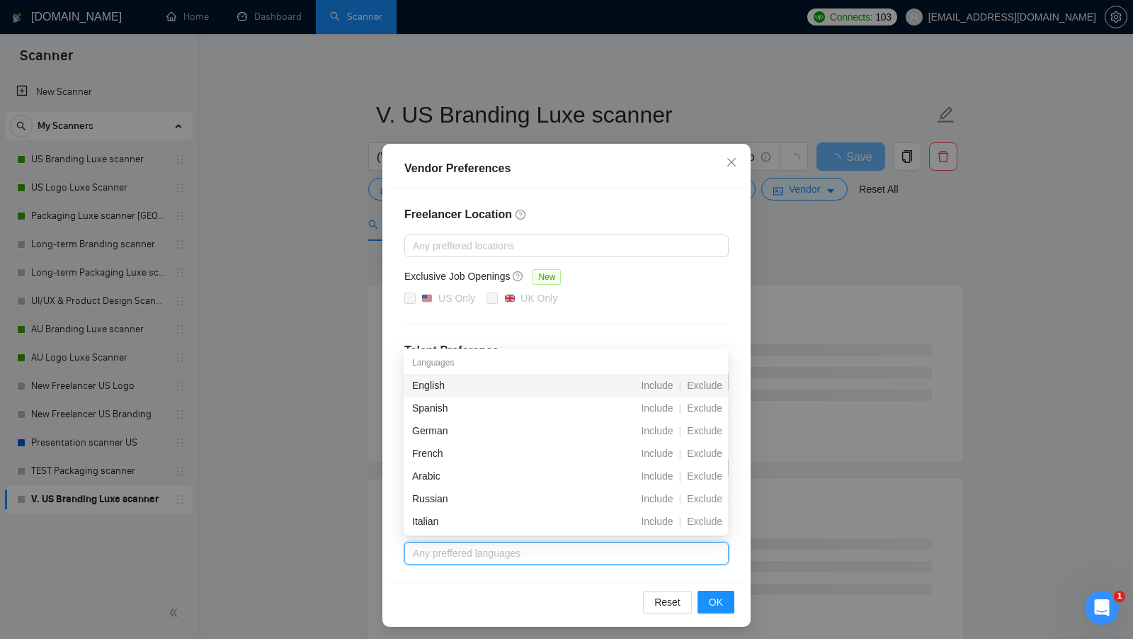
click at [736, 326] on div "Freelancer Location Any preffered locations Exclusive Job Openings New US Only …" at bounding box center [566, 385] width 358 height 392
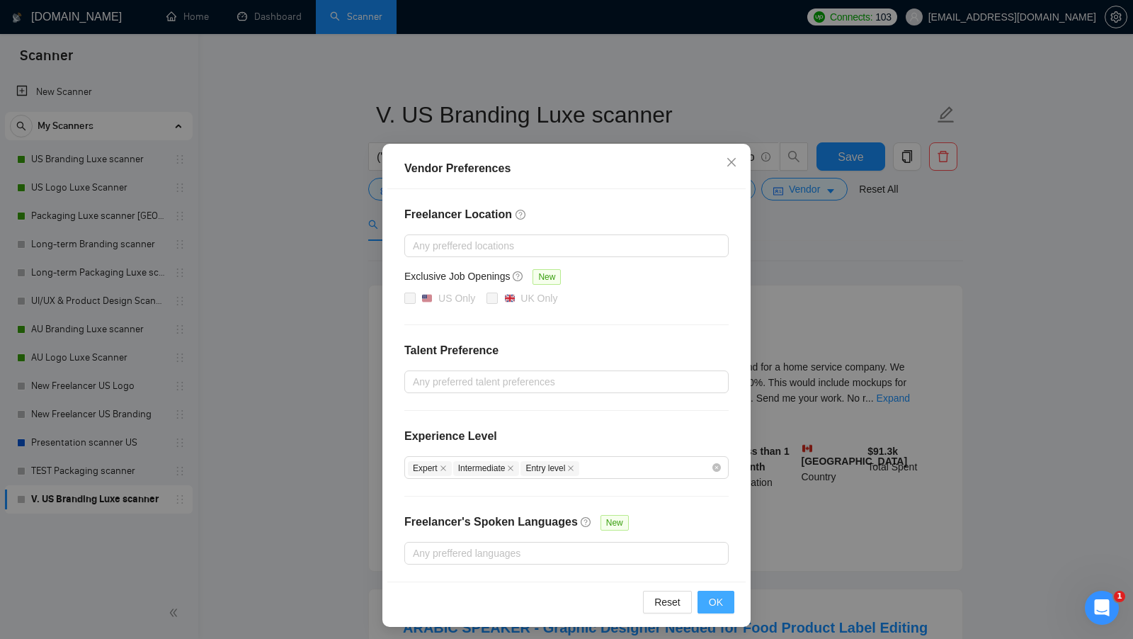
click at [714, 590] on button "OK" at bounding box center [715, 601] width 37 height 23
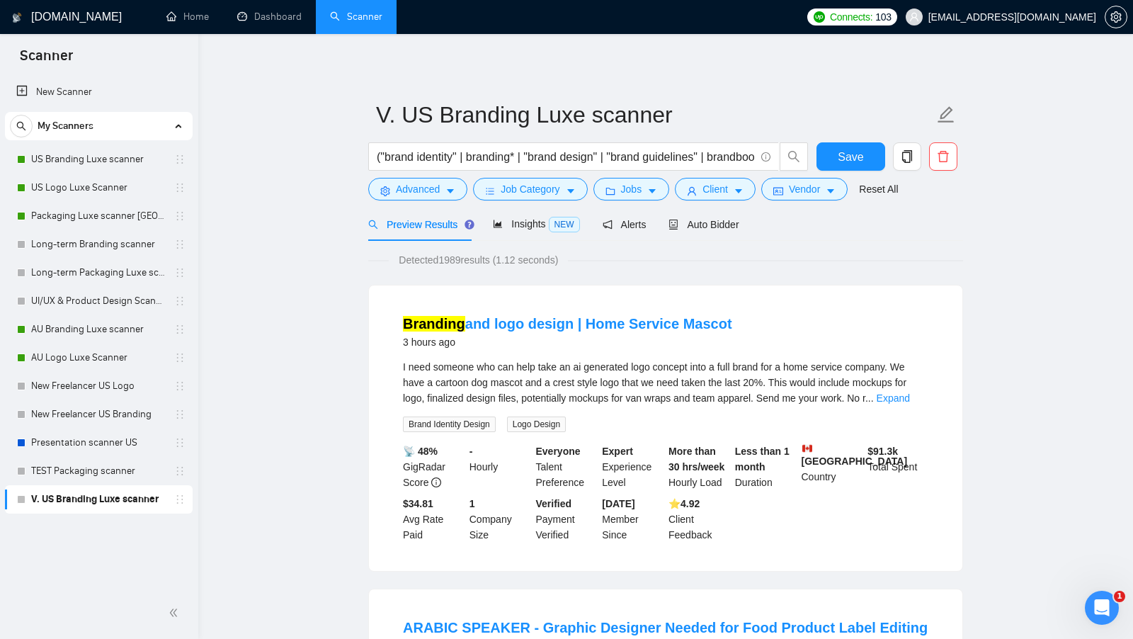
scroll to position [0, 0]
click at [851, 164] on span "Save" at bounding box center [850, 157] width 25 height 18
click at [835, 188] on icon "caret-down" at bounding box center [831, 191] width 10 height 10
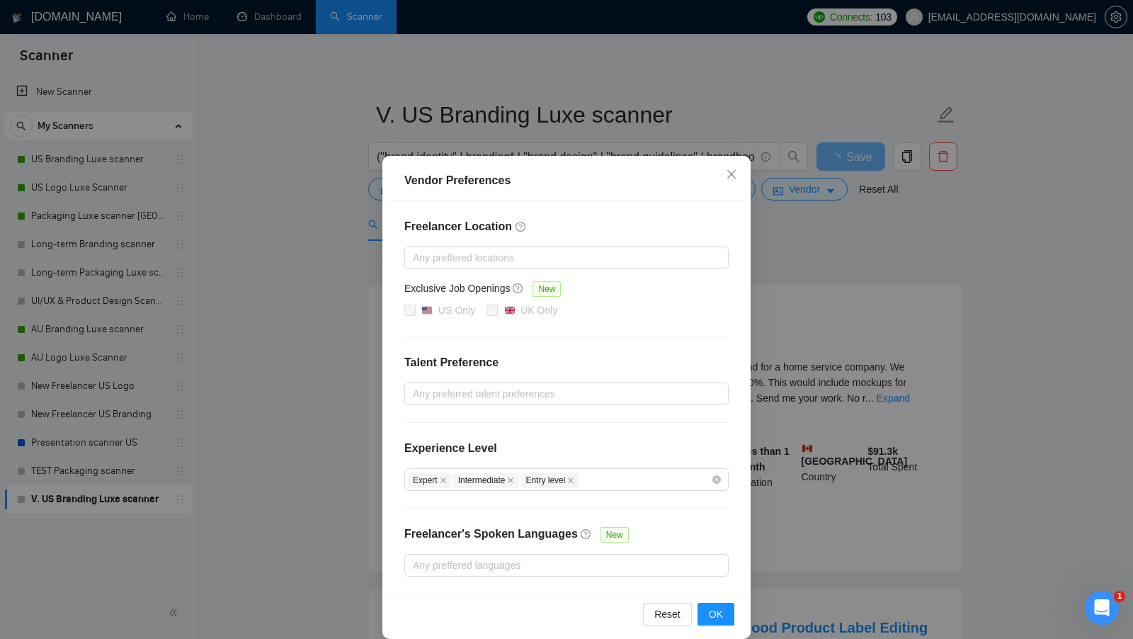
click at [920, 408] on div "Vendor Preferences Freelancer Location Any preffered locations Exclusive Job Op…" at bounding box center [566, 319] width 1133 height 639
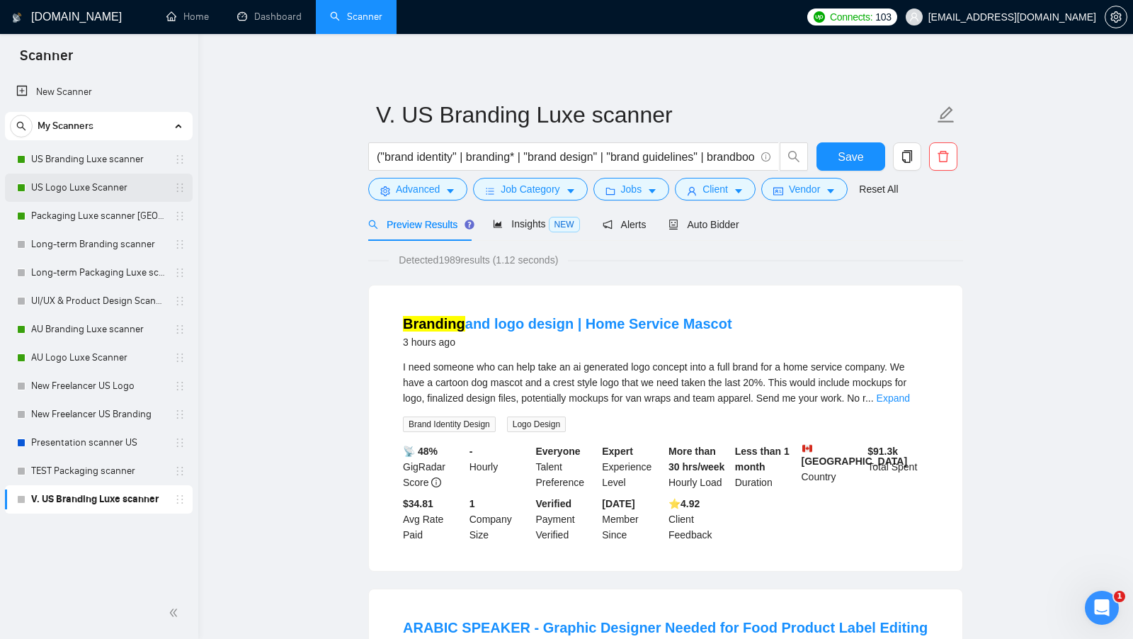
click at [92, 188] on link "US Logo Luxe Scanner" at bounding box center [98, 187] width 135 height 28
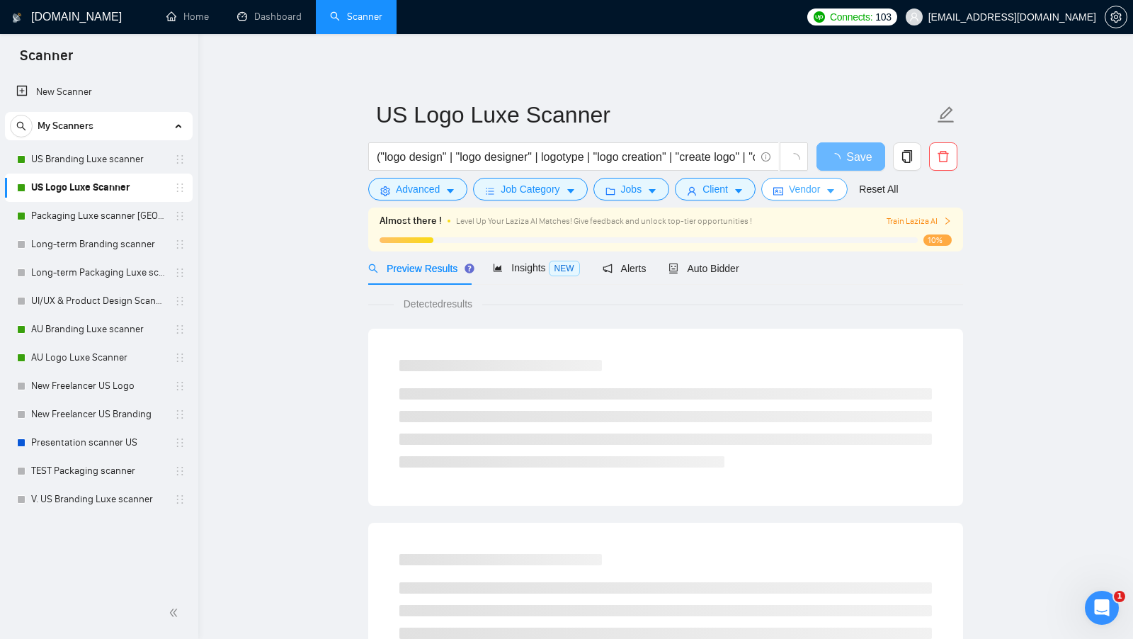
click at [833, 198] on button "Vendor" at bounding box center [804, 189] width 86 height 23
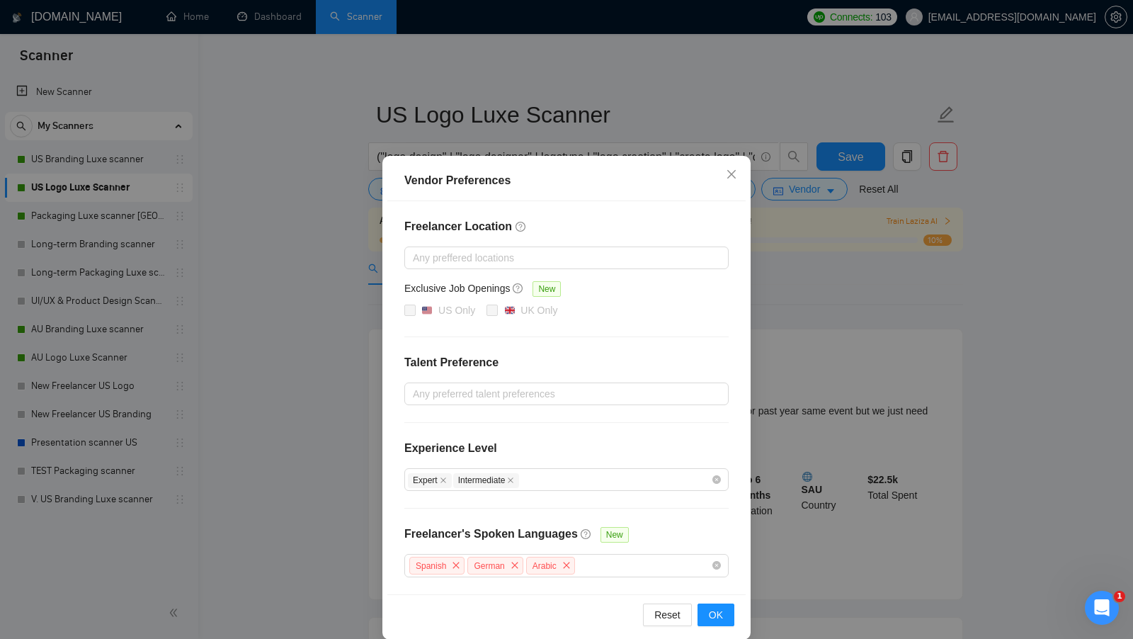
click at [826, 501] on div "Vendor Preferences Freelancer Location Any preffered locations Exclusive Job Op…" at bounding box center [566, 319] width 1133 height 639
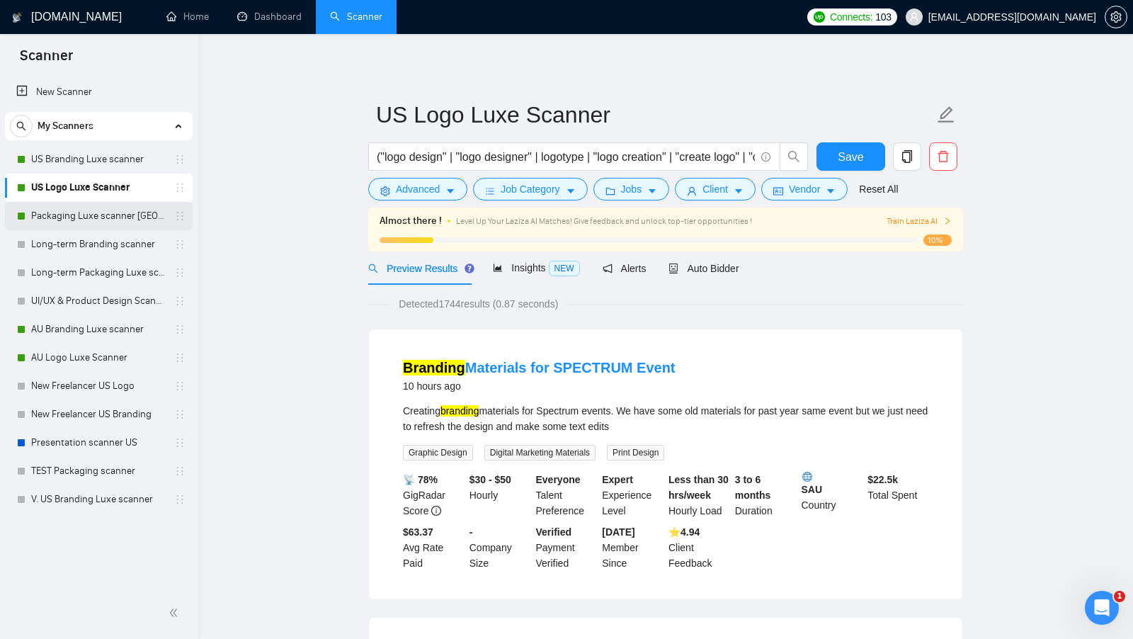
click at [76, 220] on link "Packaging Luxe scanner [GEOGRAPHIC_DATA]" at bounding box center [98, 216] width 135 height 28
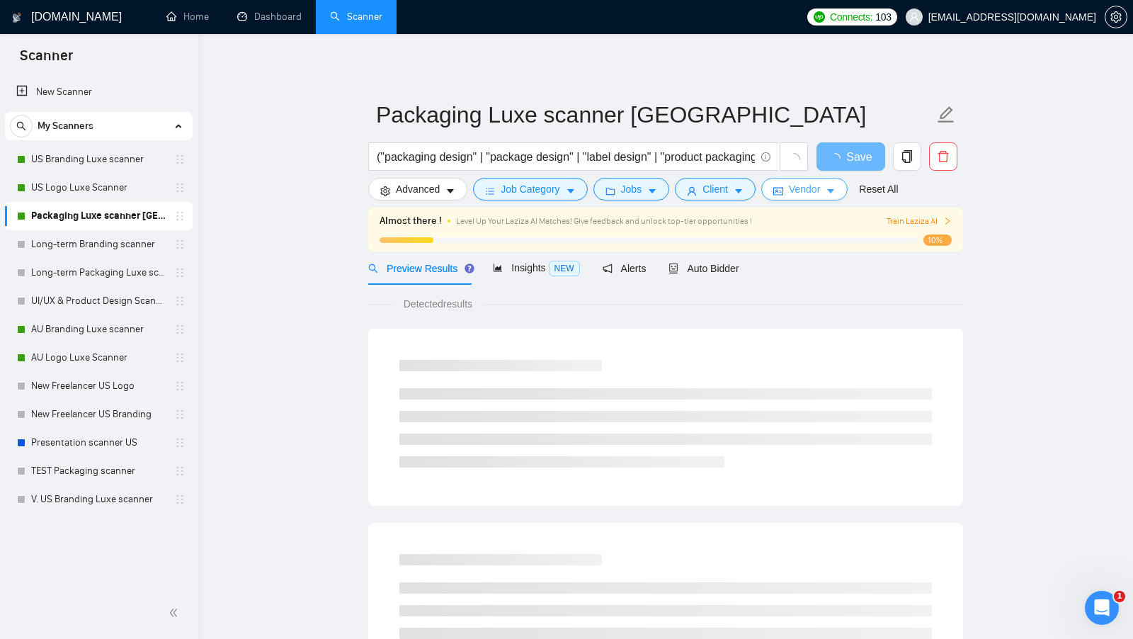
click at [789, 188] on button "Vendor" at bounding box center [804, 189] width 86 height 23
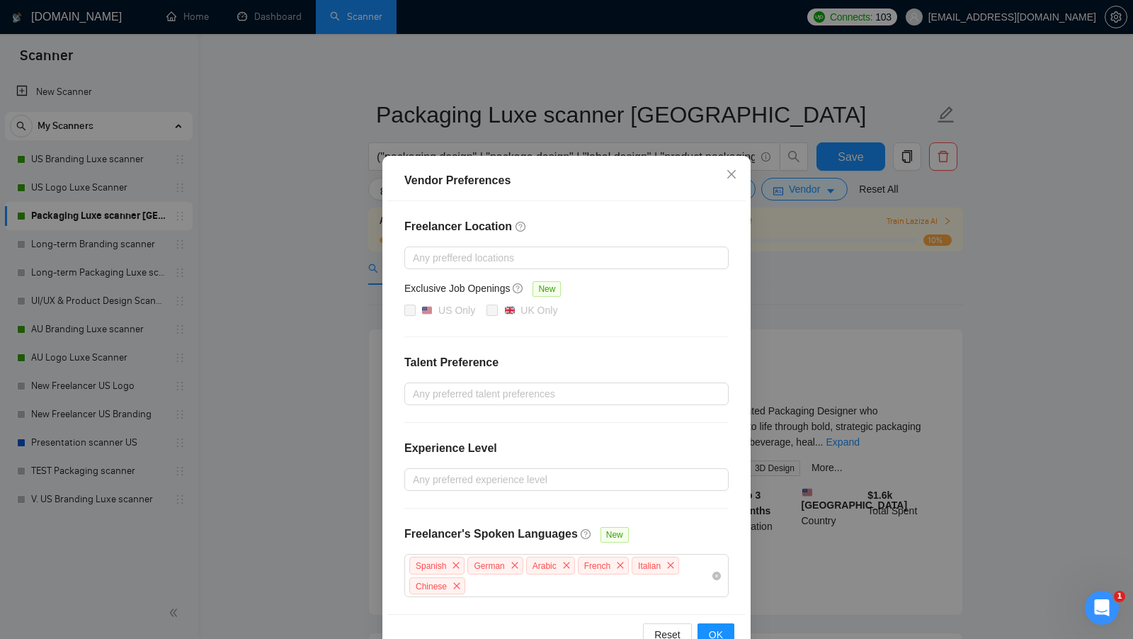
click at [911, 484] on div "Vendor Preferences Freelancer Location Any preffered locations Exclusive Job Op…" at bounding box center [566, 319] width 1133 height 639
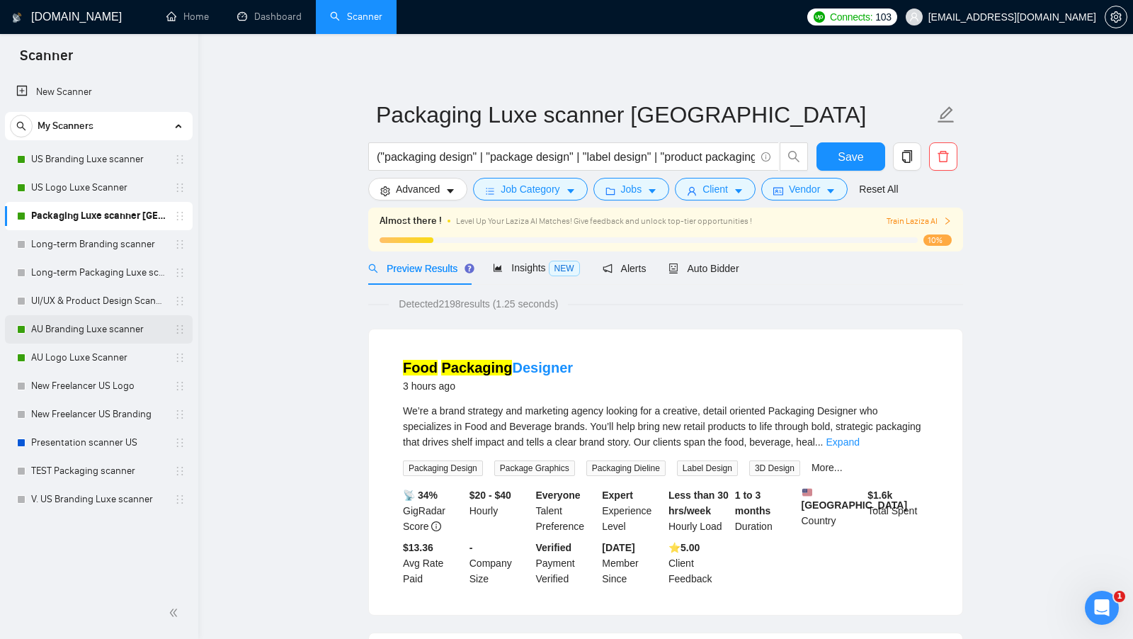
click at [113, 321] on link "AU Branding Luxe scanner" at bounding box center [98, 329] width 135 height 28
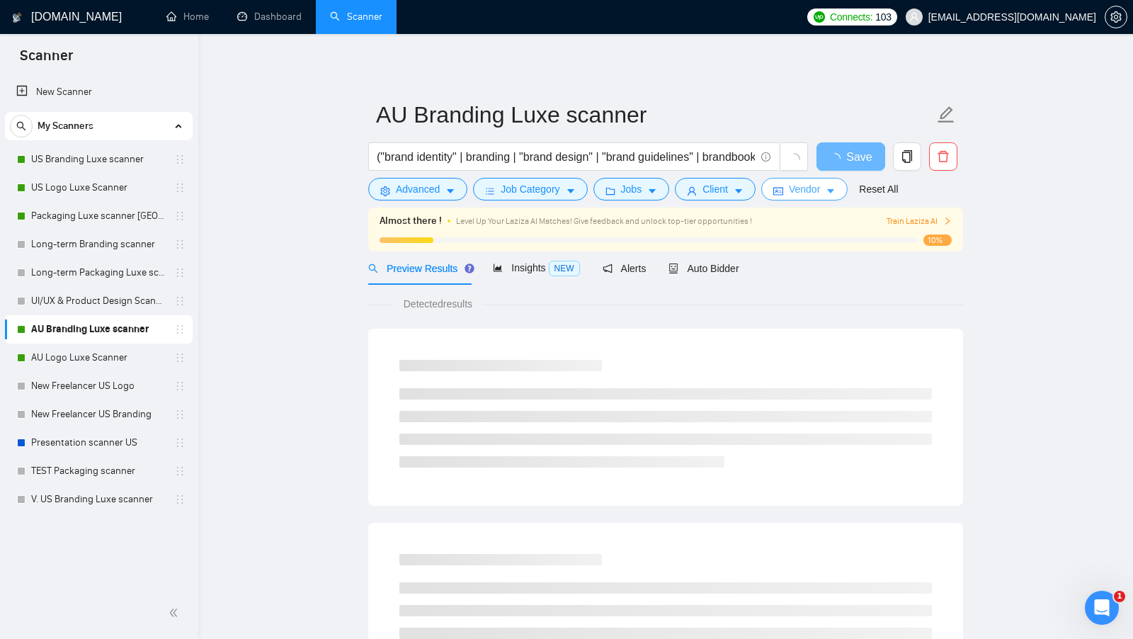
click at [794, 184] on span "Vendor" at bounding box center [804, 189] width 31 height 16
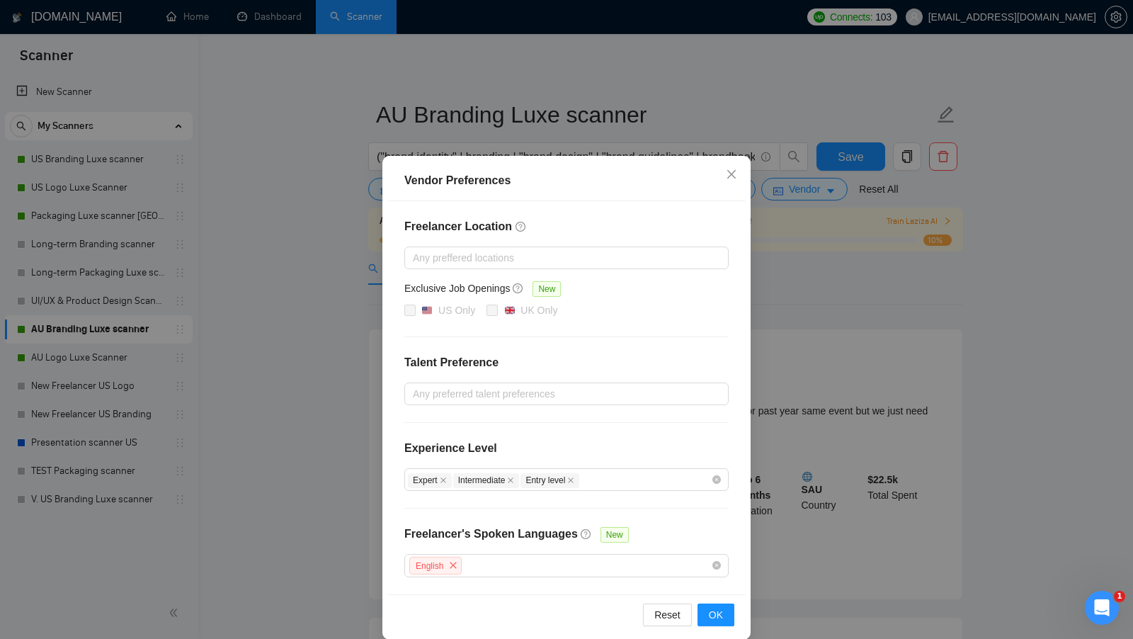
click at [886, 474] on div "Vendor Preferences Freelancer Location Any preffered locations Exclusive Job Op…" at bounding box center [566, 319] width 1133 height 639
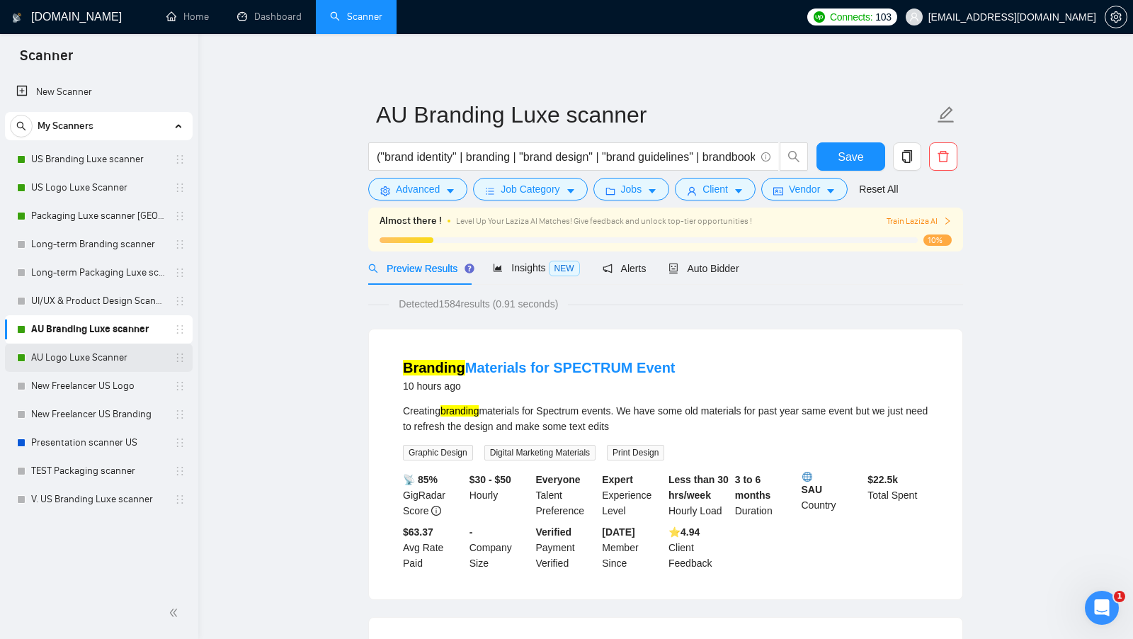
click at [70, 355] on link "AU Logo Luxe Scanner" at bounding box center [98, 357] width 135 height 28
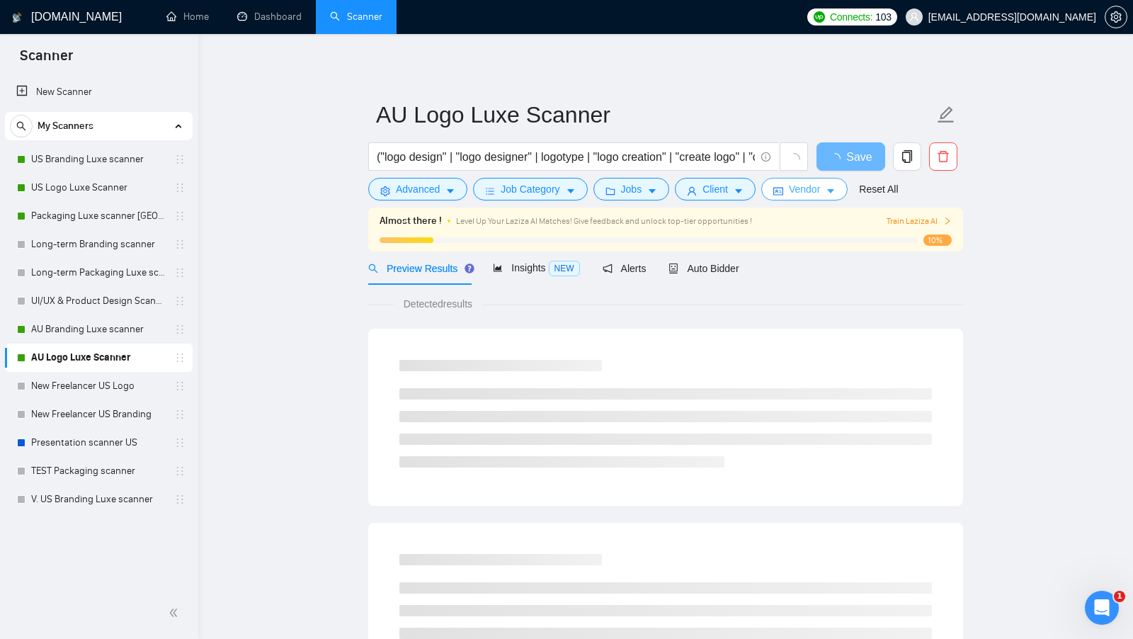
click at [773, 198] on button "Vendor" at bounding box center [804, 189] width 86 height 23
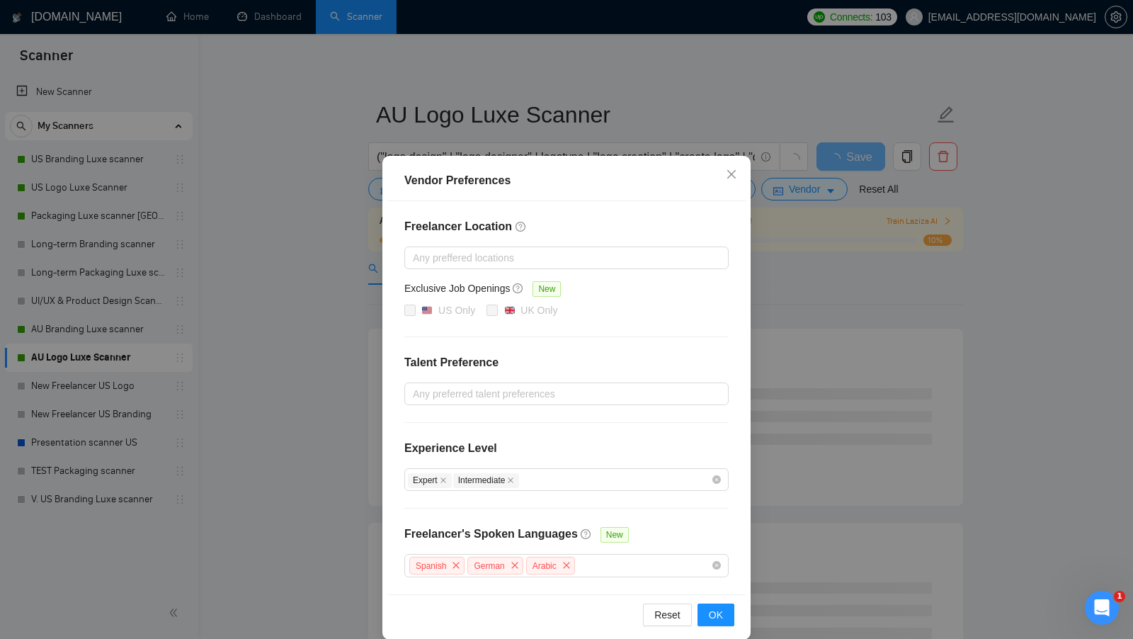
click at [882, 476] on div "Vendor Preferences Freelancer Location Any preffered locations Exclusive Job Op…" at bounding box center [566, 319] width 1133 height 639
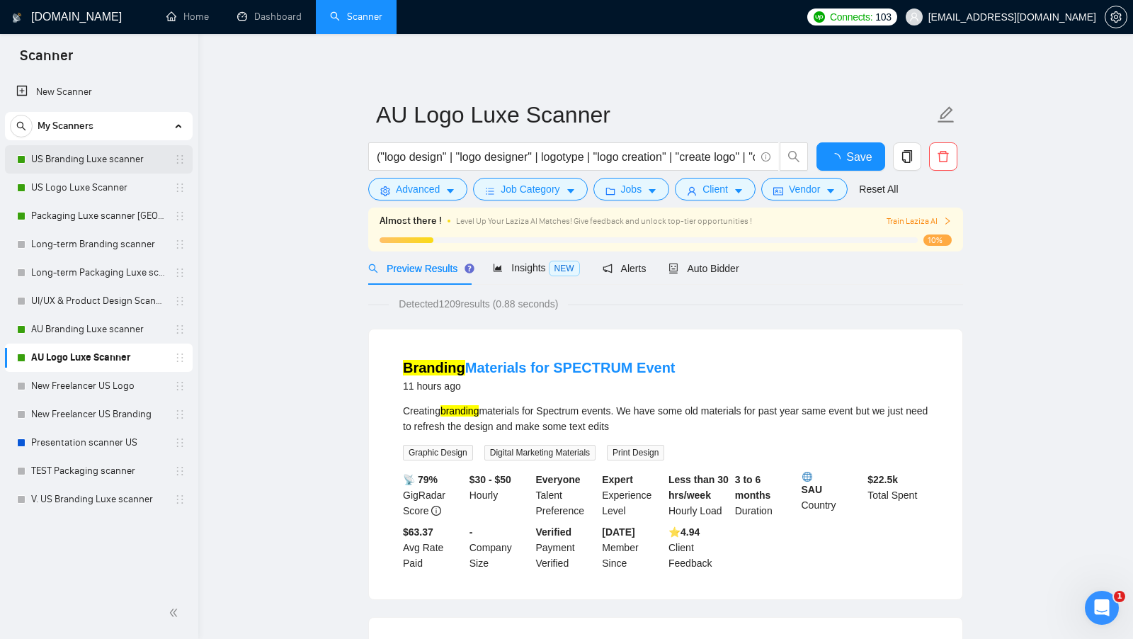
click at [76, 164] on link "US Branding Luxe scanner" at bounding box center [98, 159] width 135 height 28
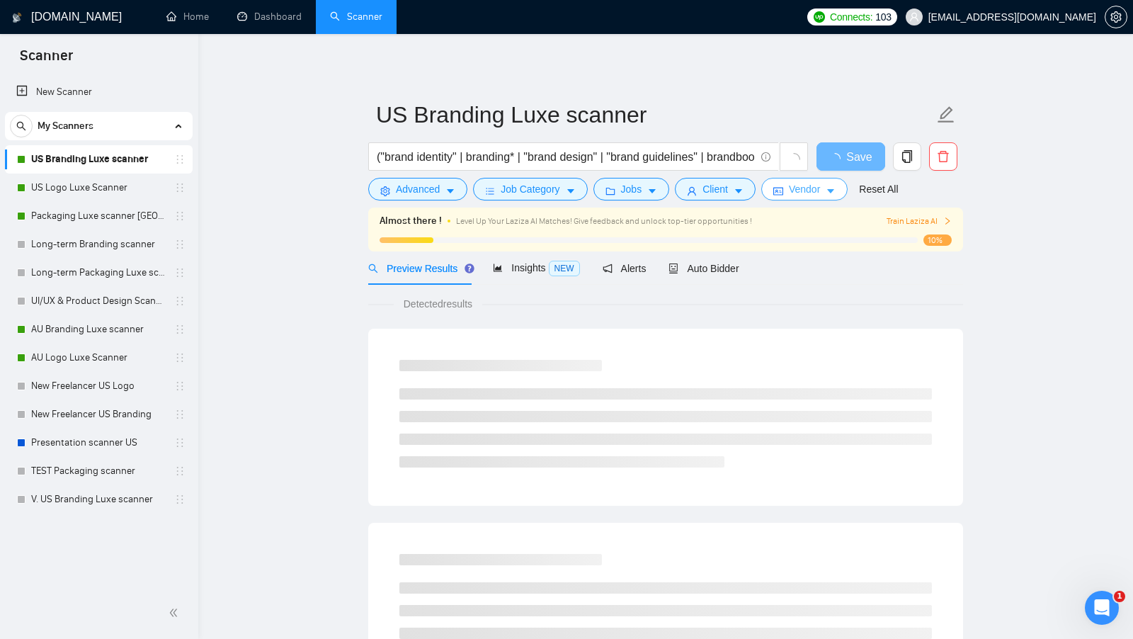
click at [806, 187] on span "Vendor" at bounding box center [804, 189] width 31 height 16
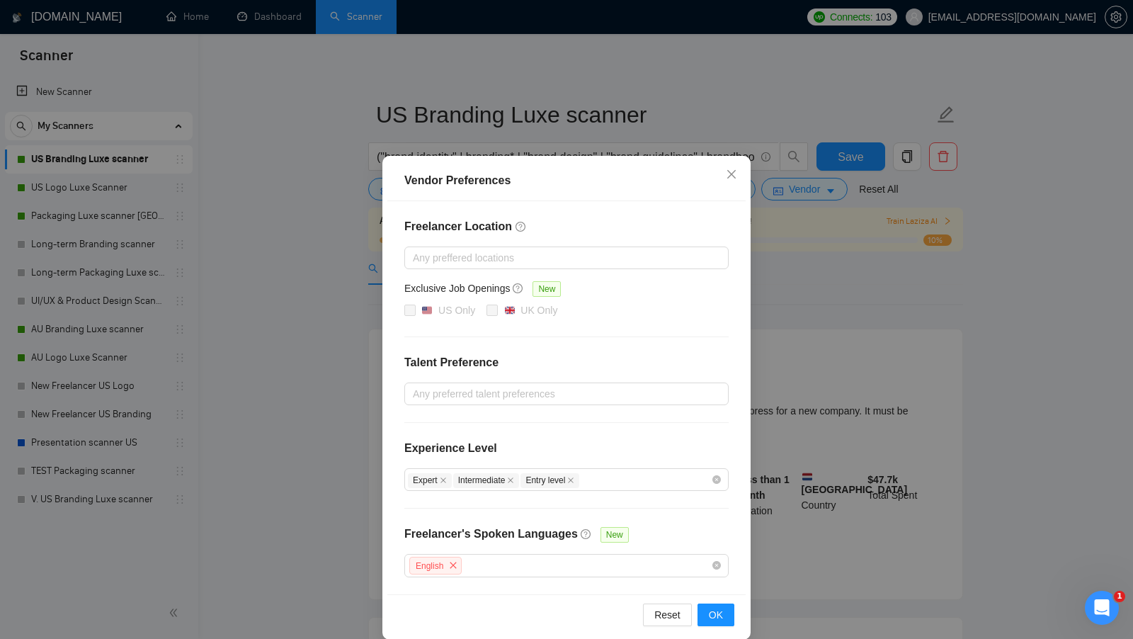
click at [966, 355] on div "Vendor Preferences Freelancer Location Any preffered locations Exclusive Job Op…" at bounding box center [566, 319] width 1133 height 639
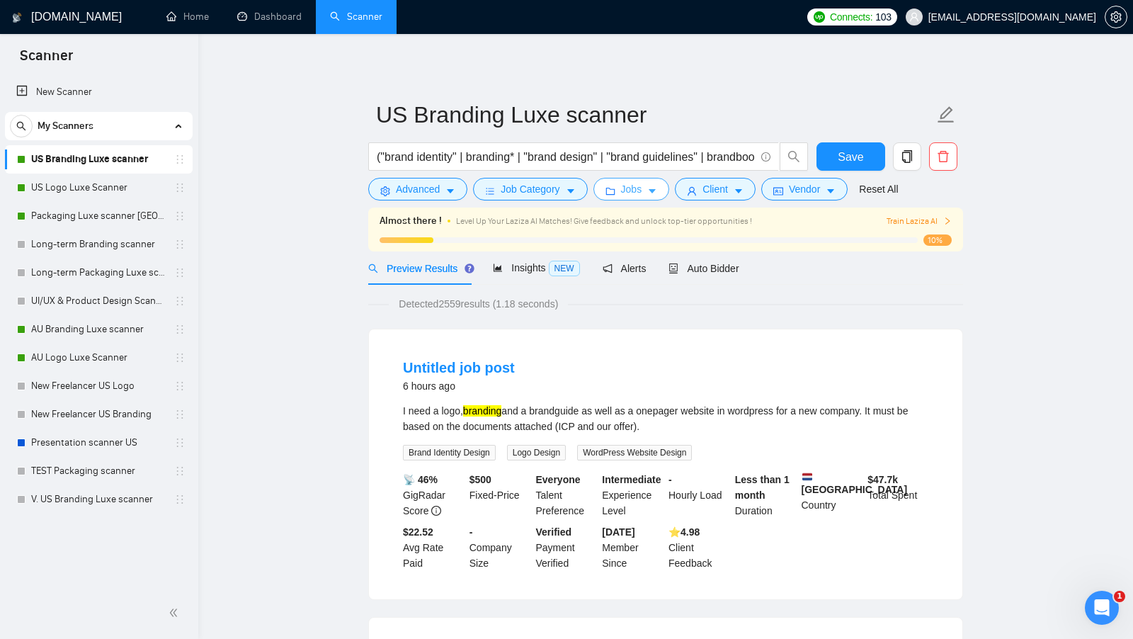
click at [646, 195] on button "Jobs" at bounding box center [631, 189] width 76 height 23
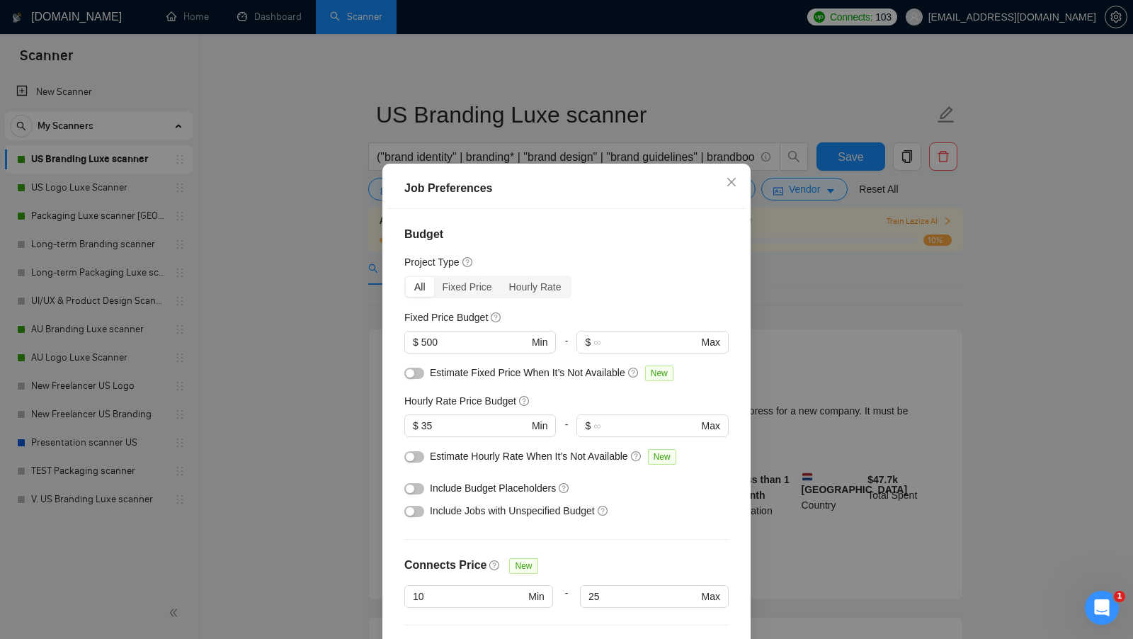
drag, startPoint x: 836, startPoint y: 365, endPoint x: 833, endPoint y: 330, distance: 35.6
click at [836, 365] on div "Job Preferences Budget Project Type All Fixed Price Hourly Rate Fixed Price Bud…" at bounding box center [566, 319] width 1133 height 639
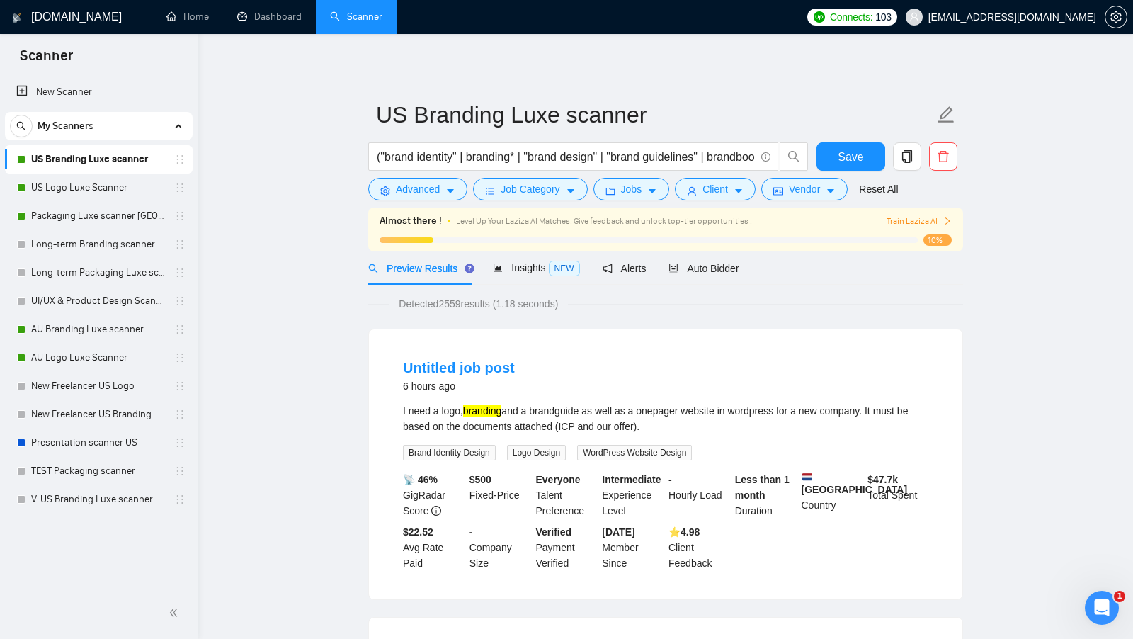
click at [754, 200] on form "US Branding Luxe scanner ("brand identity" | branding* | "brand design" | "bran…" at bounding box center [665, 149] width 595 height 115
click at [735, 195] on button "Client" at bounding box center [715, 189] width 81 height 23
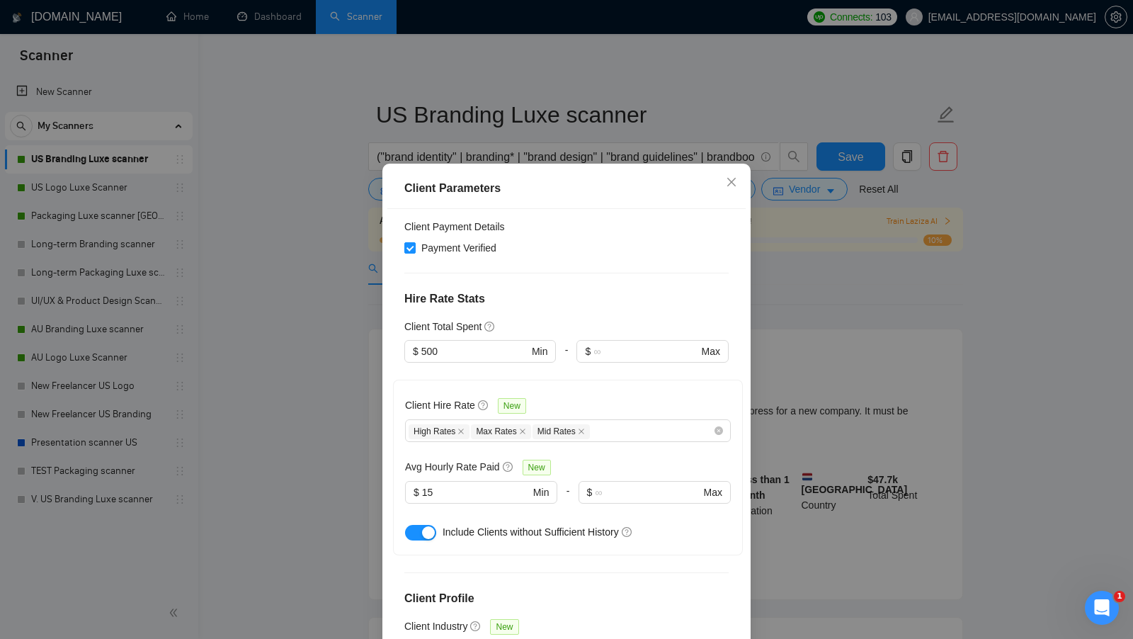
scroll to position [294, 0]
drag, startPoint x: 443, startPoint y: 510, endPoint x: 657, endPoint y: 510, distance: 214.5
click at [658, 523] on div "Include Clients without Sufficient History" at bounding box center [587, 531] width 288 height 16
click at [449, 484] on input "15" at bounding box center [476, 492] width 108 height 16
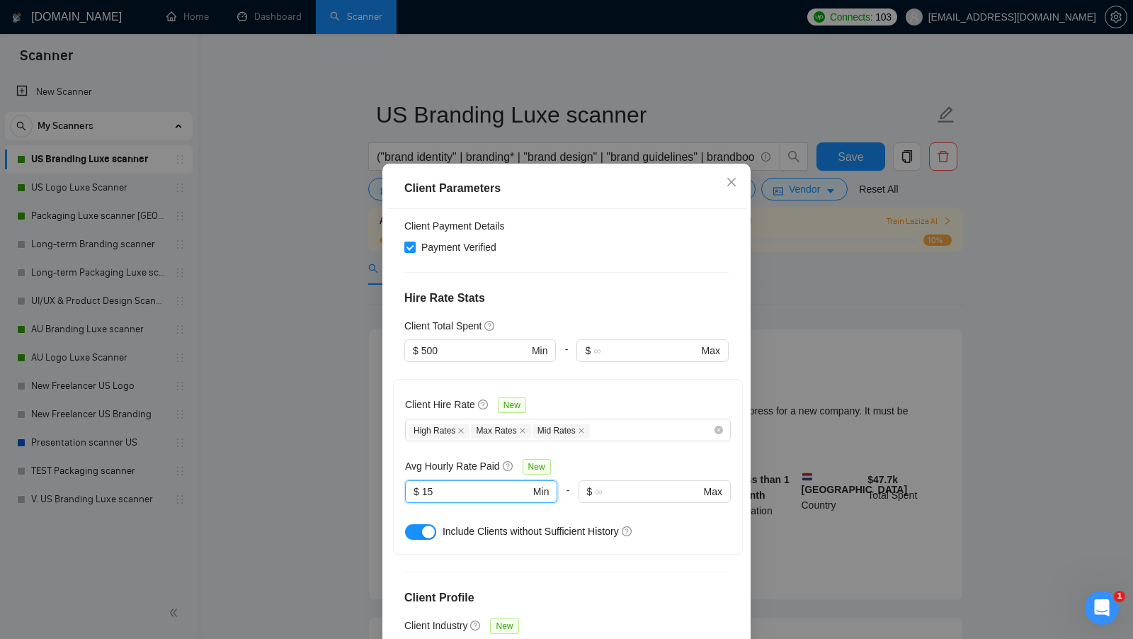
click at [840, 423] on div "Client Parameters Client Location Include Client Countries Select Exclude Clien…" at bounding box center [566, 319] width 1133 height 639
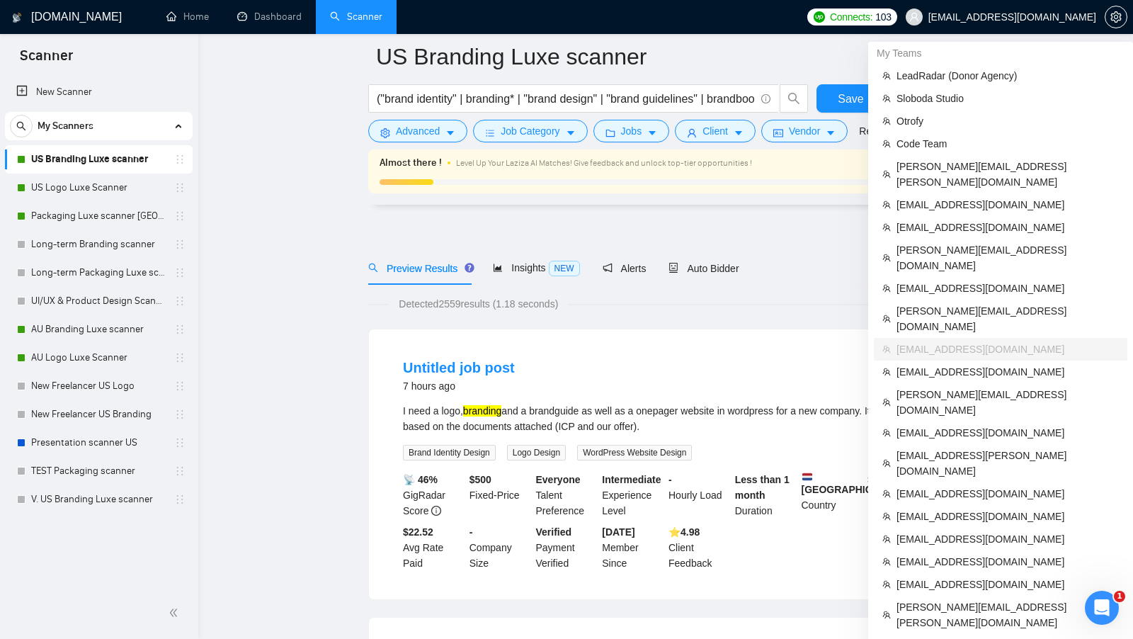
scroll to position [526, 0]
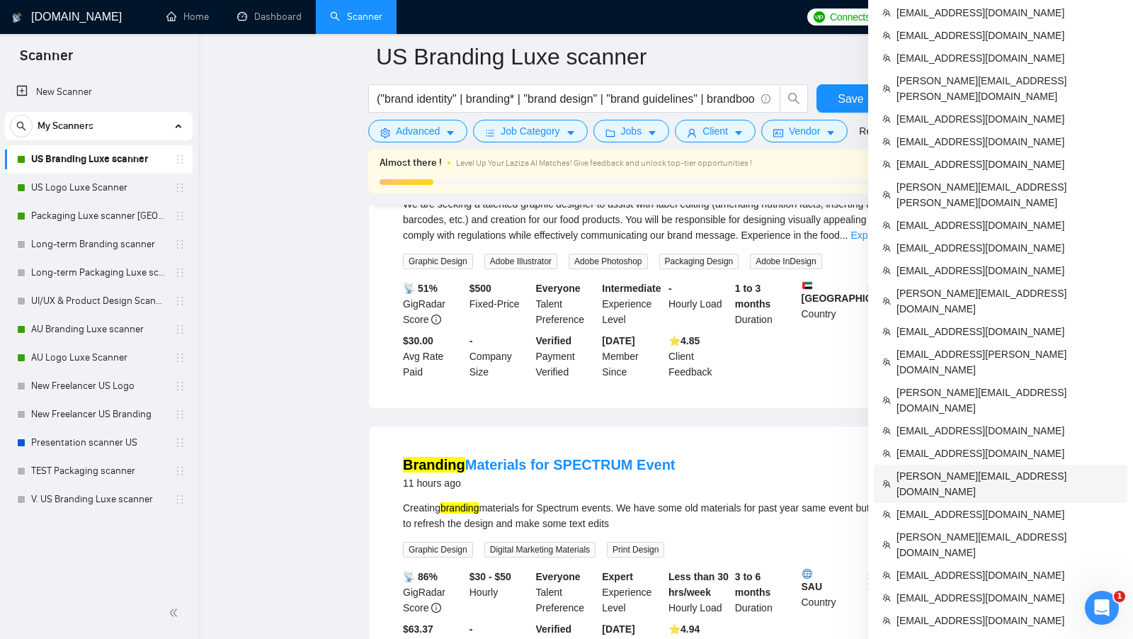
click at [979, 468] on span "[PERSON_NAME][EMAIL_ADDRESS][DOMAIN_NAME]" at bounding box center [1007, 483] width 222 height 31
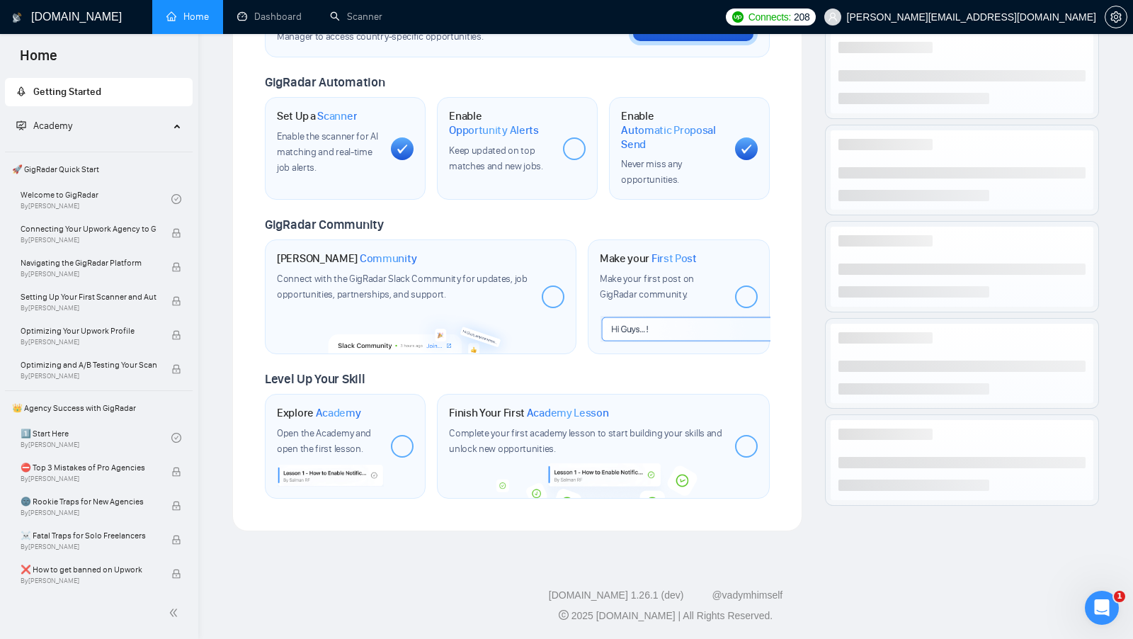
scroll to position [472, 0]
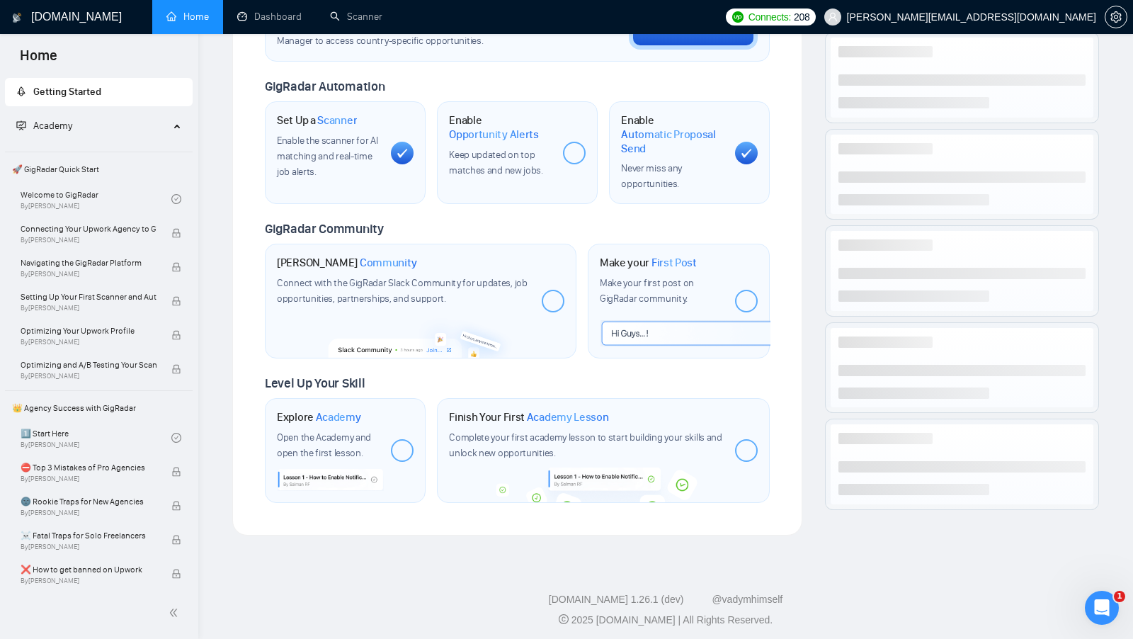
click at [371, 38] on span "Set up your [GEOGRAPHIC_DATA] or [GEOGRAPHIC_DATA] Business Manager to access c…" at bounding box center [417, 34] width 281 height 27
click at [353, 21] on link "Scanner" at bounding box center [356, 17] width 52 height 12
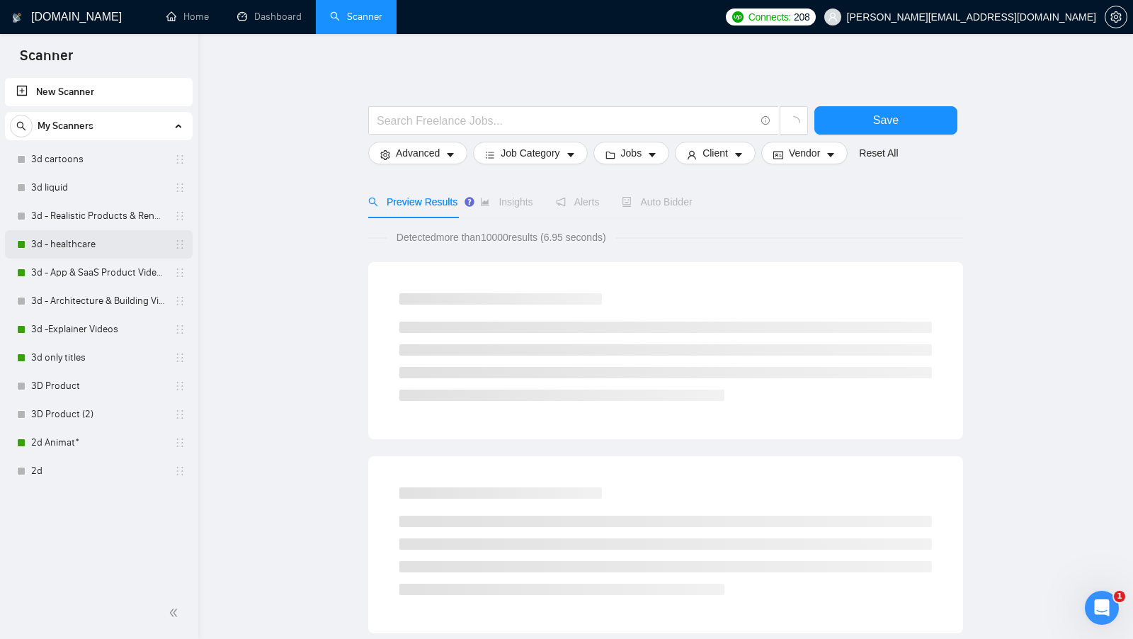
click at [81, 243] on link "3d - healthcare" at bounding box center [98, 244] width 135 height 28
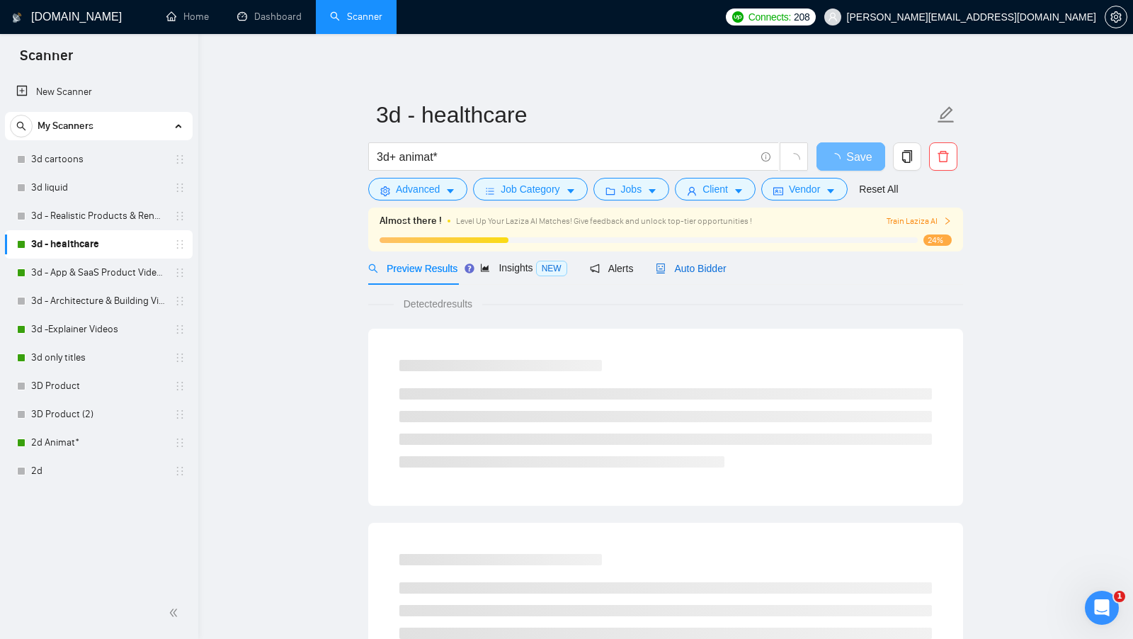
click at [708, 264] on span "Auto Bidder" at bounding box center [691, 268] width 70 height 11
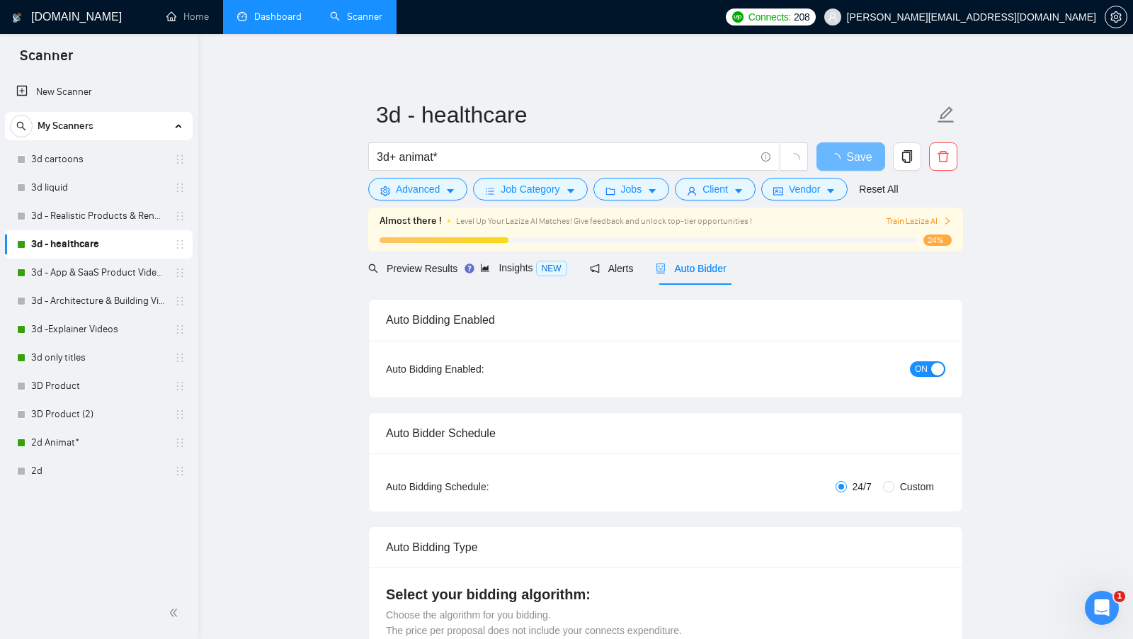
click at [295, 11] on link "Dashboard" at bounding box center [269, 17] width 64 height 12
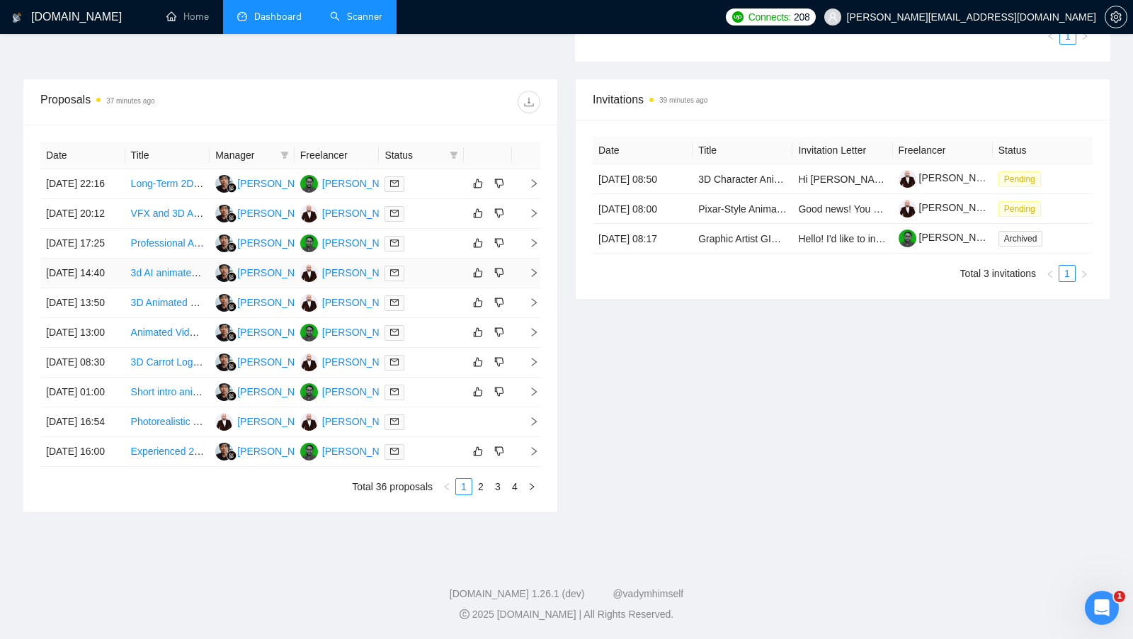
scroll to position [568, 0]
click at [443, 324] on div at bounding box center [421, 332] width 74 height 16
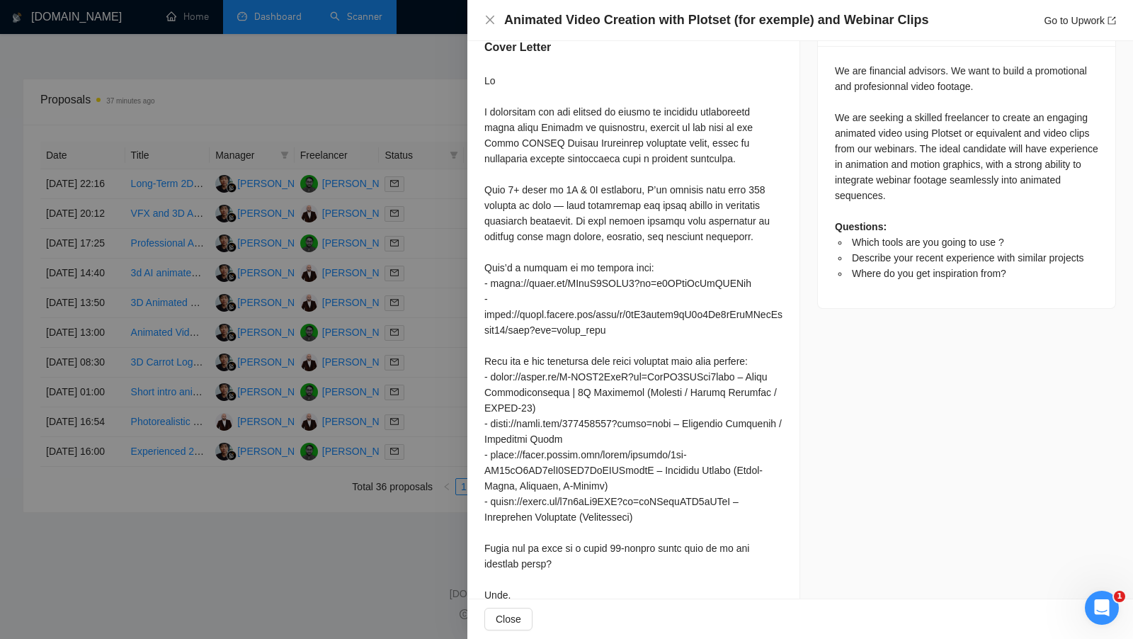
scroll to position [681, 0]
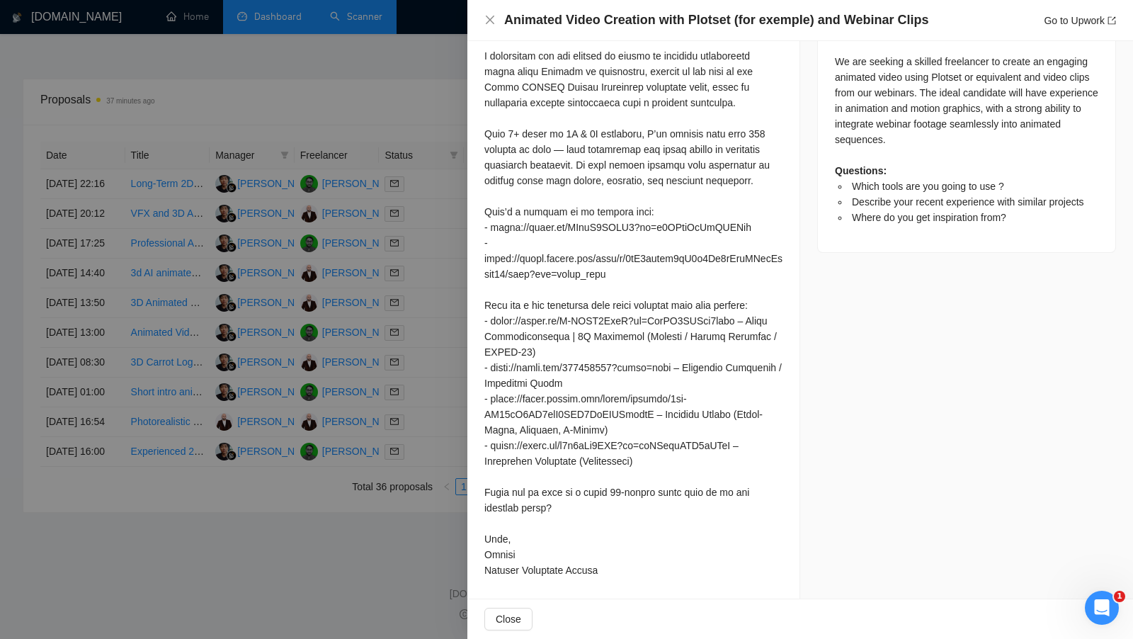
click at [448, 357] on div at bounding box center [566, 319] width 1133 height 639
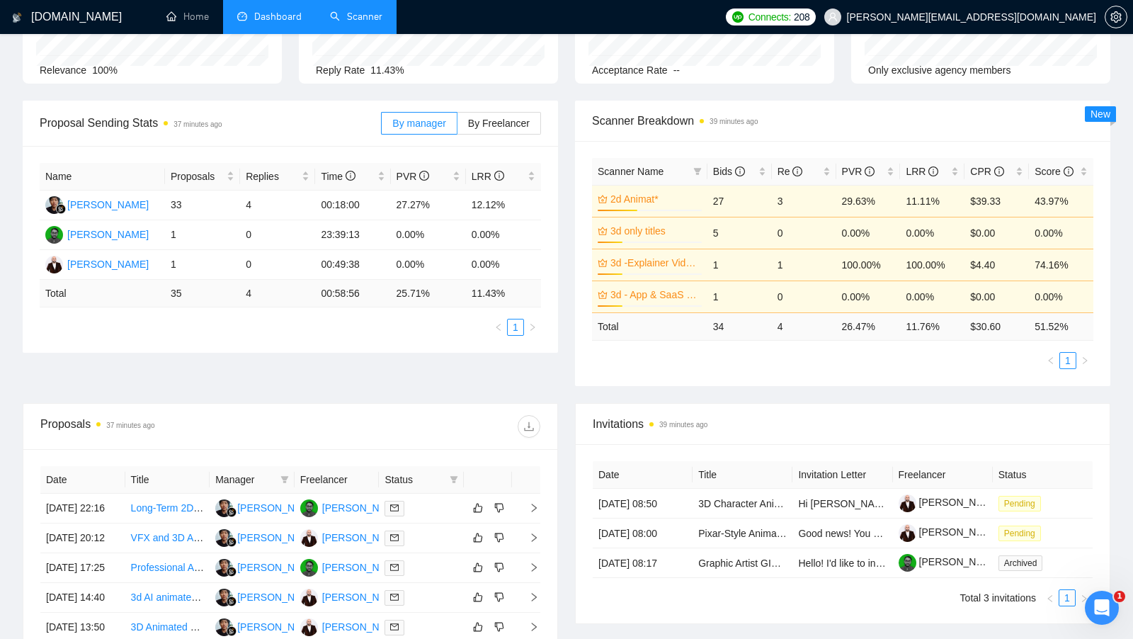
scroll to position [126, 0]
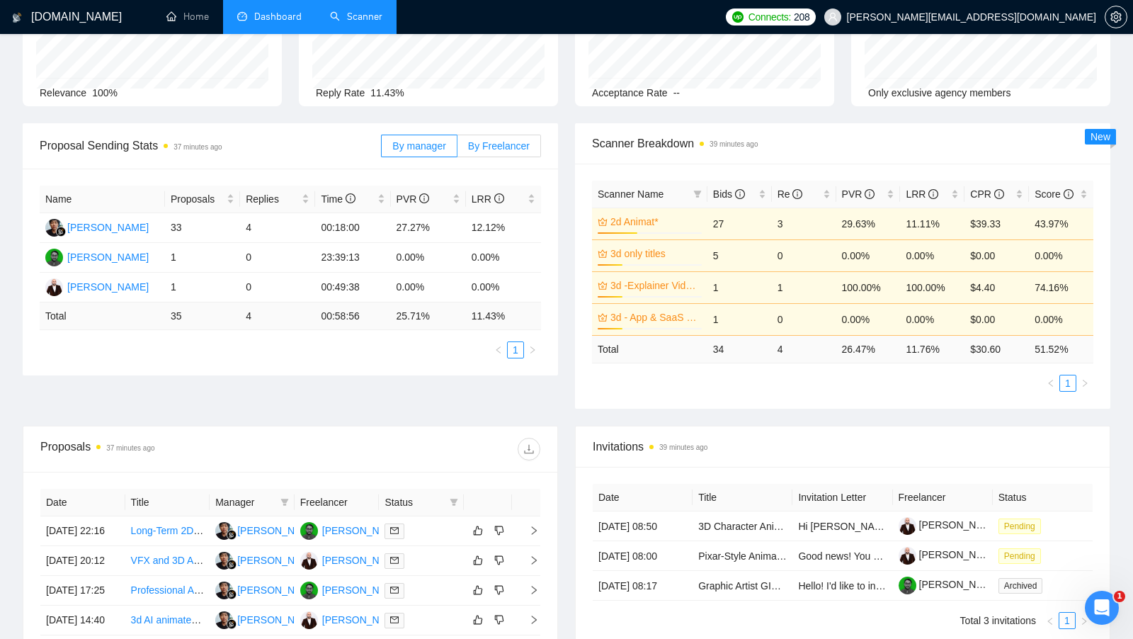
click at [511, 154] on label "By Freelancer" at bounding box center [499, 146] width 84 height 23
click at [457, 149] on input "By Freelancer" at bounding box center [457, 149] width 0 height 0
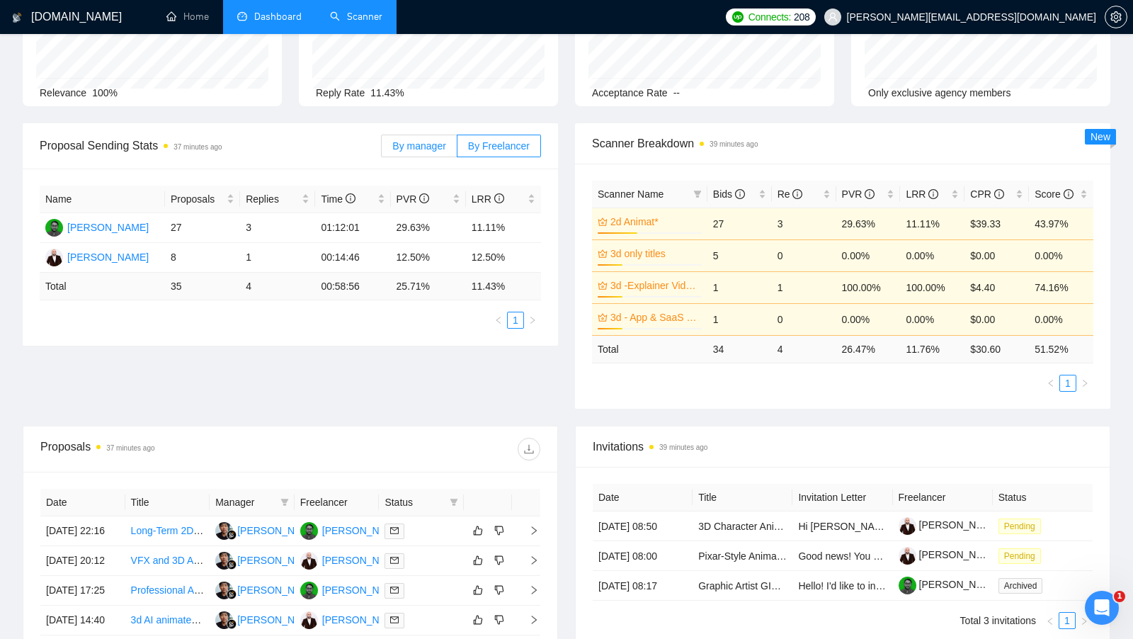
click at [430, 143] on span "By manager" at bounding box center [418, 145] width 53 height 11
click at [382, 149] on input "By manager" at bounding box center [382, 149] width 0 height 0
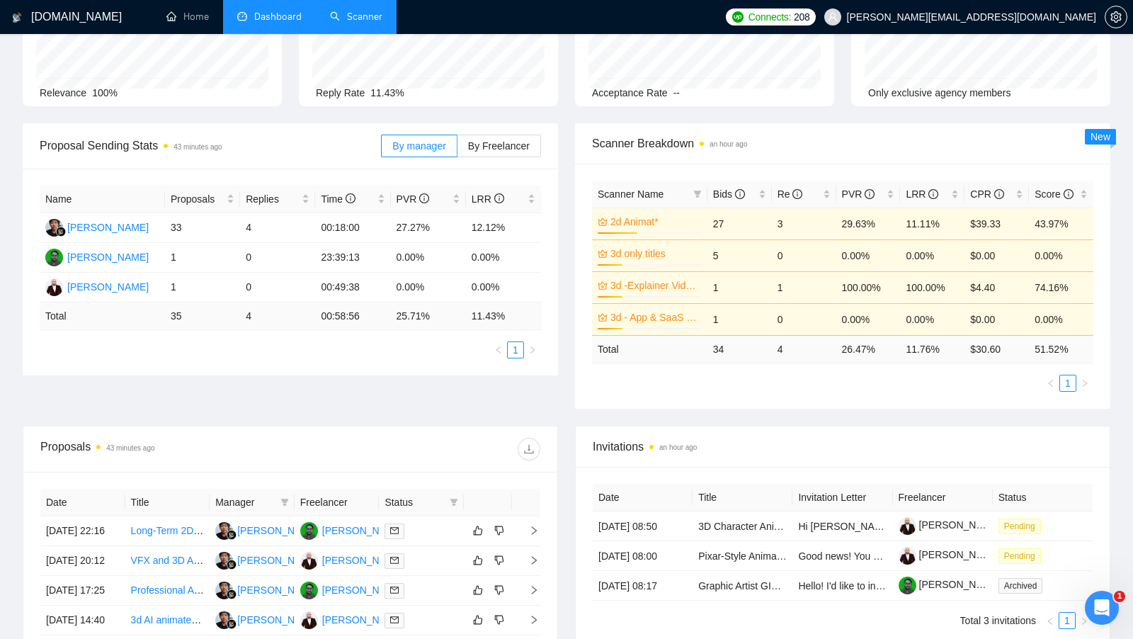
click at [361, 11] on link "Scanner" at bounding box center [356, 17] width 52 height 12
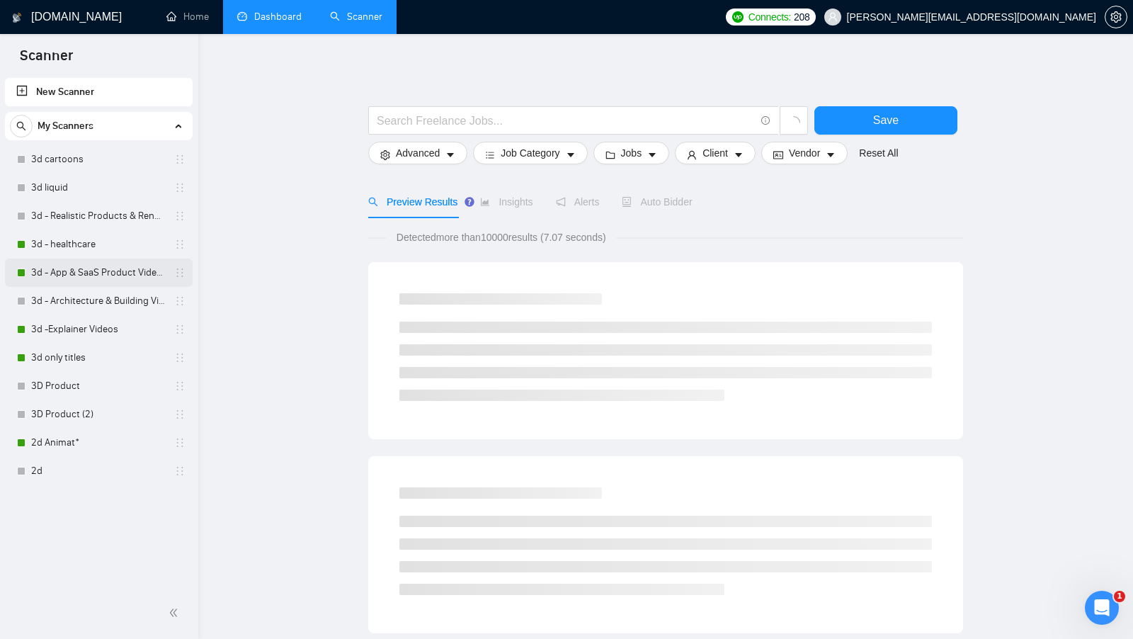
click at [75, 266] on link "3d - App & SaaS Product Videos" at bounding box center [98, 272] width 135 height 28
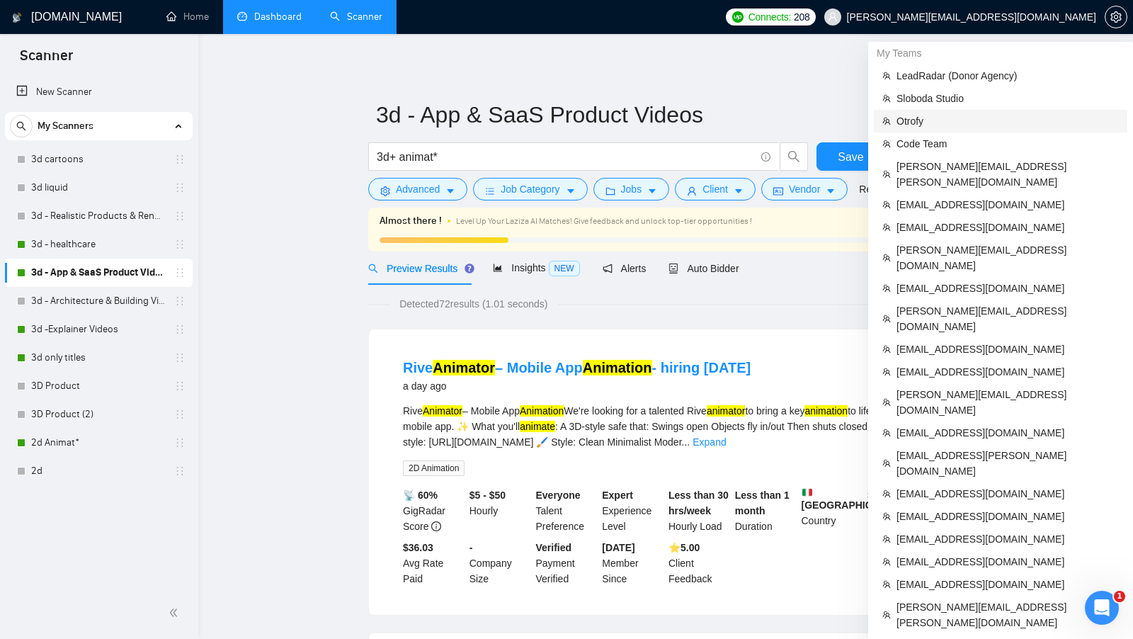
drag, startPoint x: 978, startPoint y: 117, endPoint x: 947, endPoint y: 117, distance: 31.9
click at [978, 117] on span "Otrofy" at bounding box center [1007, 121] width 222 height 16
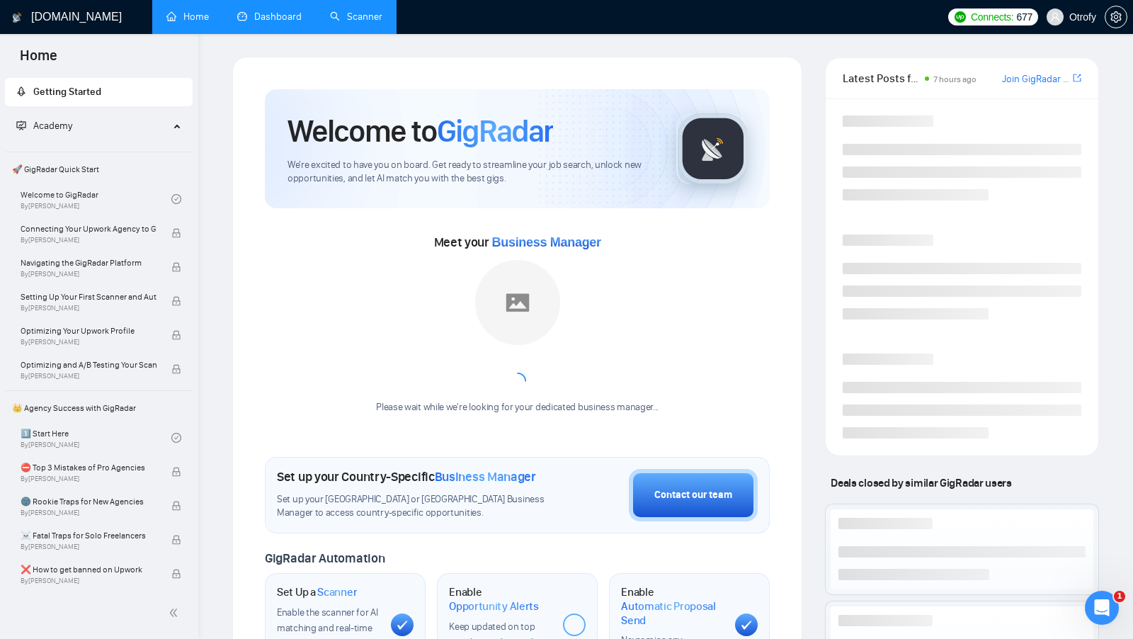
click at [382, 14] on link "Scanner" at bounding box center [356, 17] width 52 height 12
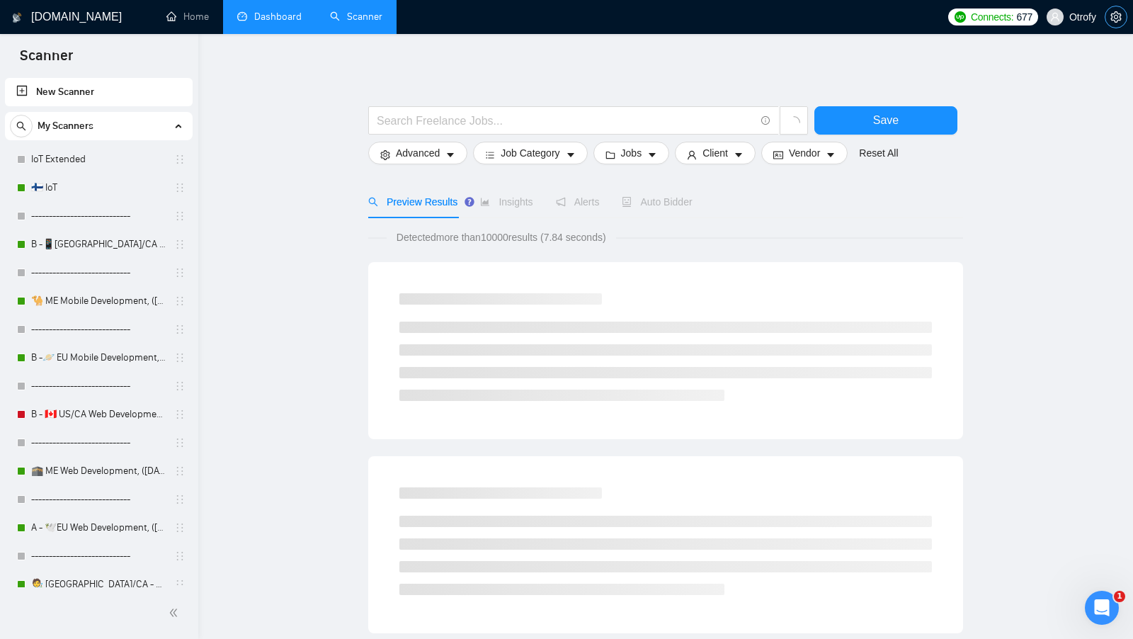
click at [1121, 14] on icon "setting" at bounding box center [1115, 16] width 11 height 11
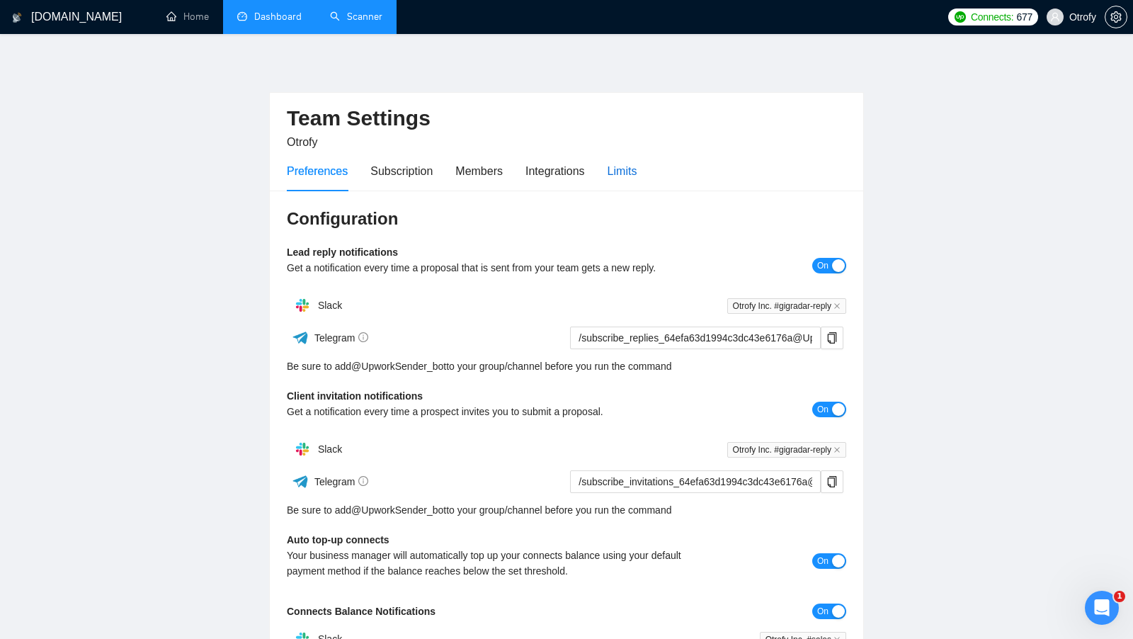
click at [617, 167] on div "Limits" at bounding box center [622, 171] width 30 height 18
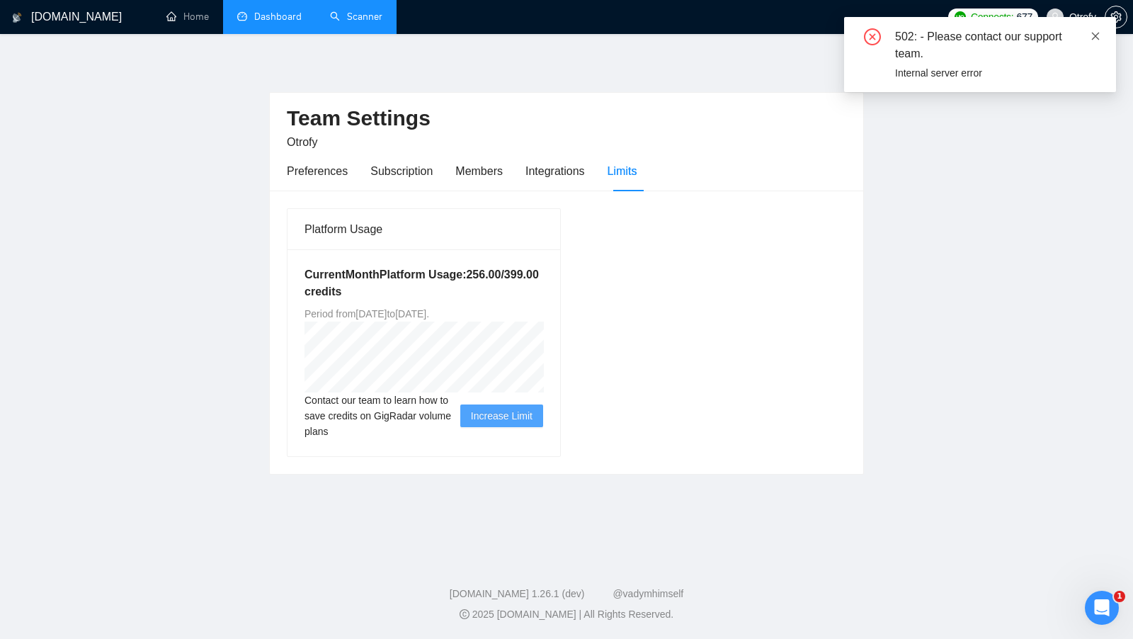
click at [1095, 39] on icon "close" at bounding box center [1095, 36] width 10 height 10
